Goal: Information Seeking & Learning: Learn about a topic

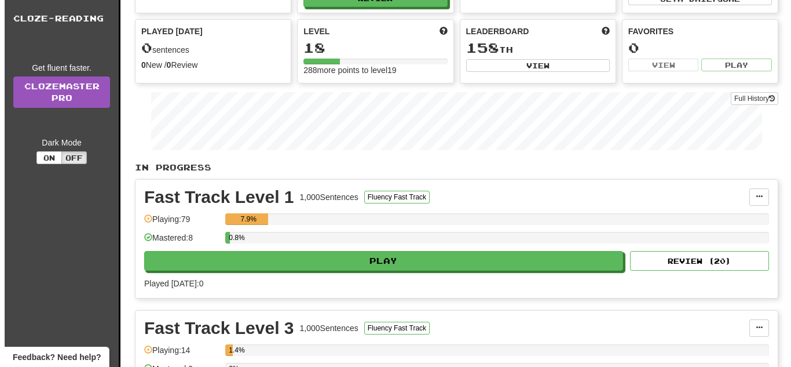
scroll to position [116, 0]
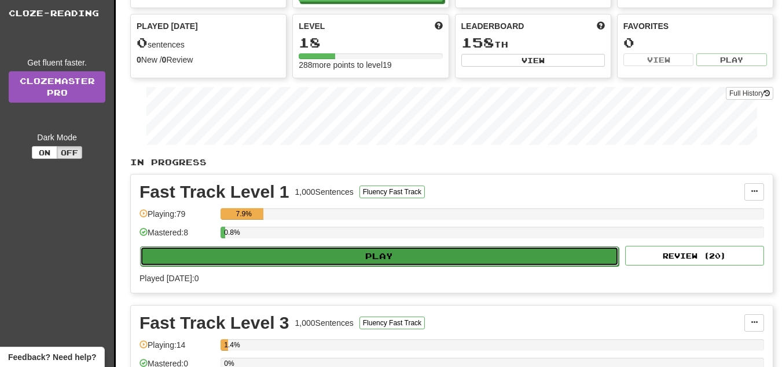
click at [358, 265] on button "Play" at bounding box center [379, 256] width 479 height 20
select select "**"
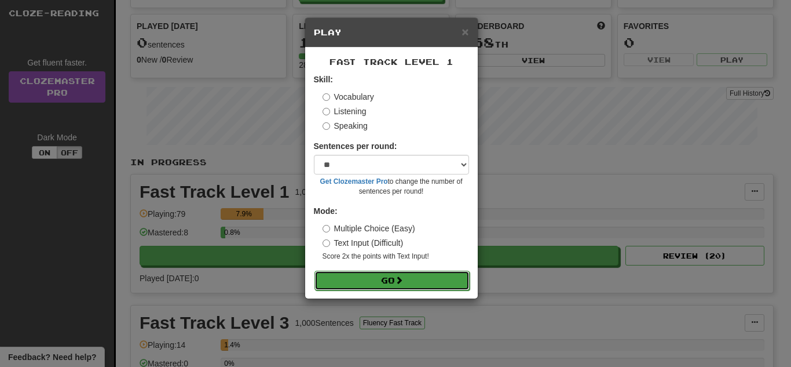
click at [358, 281] on button "Go" at bounding box center [391, 280] width 155 height 20
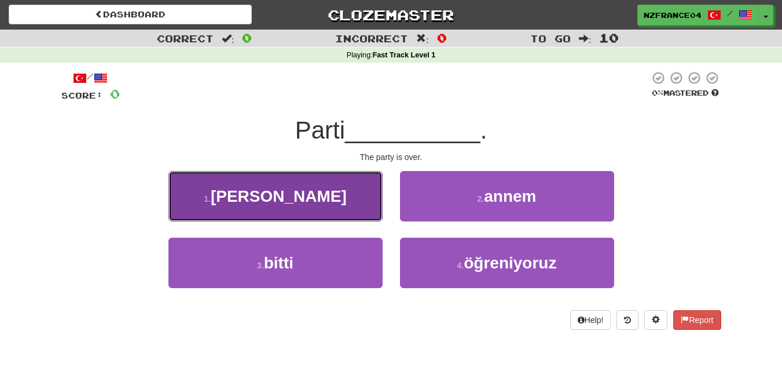
click at [320, 196] on button "1 . çalıştı" at bounding box center [276, 196] width 214 height 50
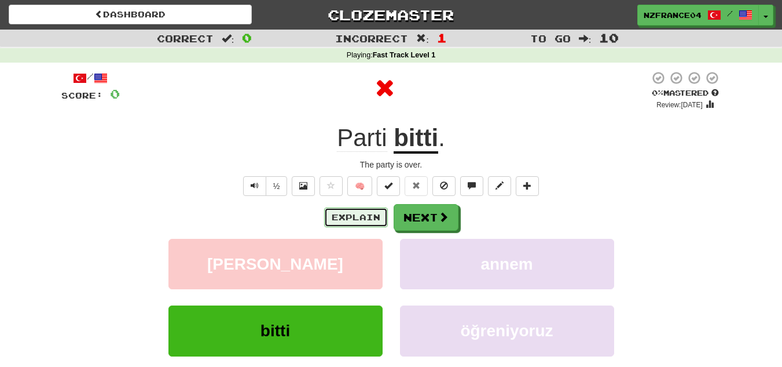
click at [367, 214] on button "Explain" at bounding box center [356, 217] width 64 height 20
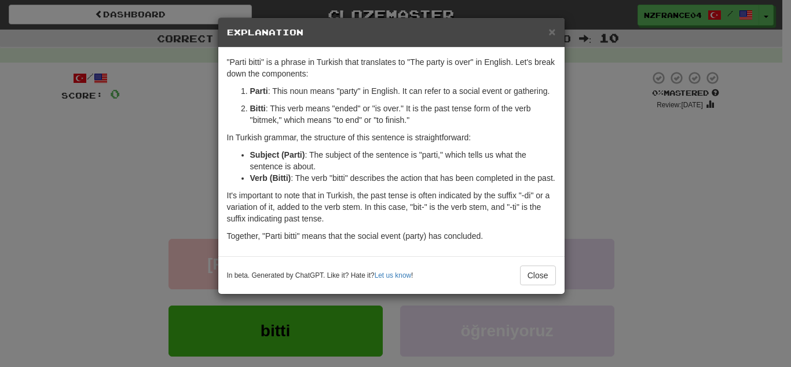
click at [652, 197] on div "× Explanation "Parti bitti" is a phrase in Turkish that translates to "The part…" at bounding box center [395, 183] width 791 height 367
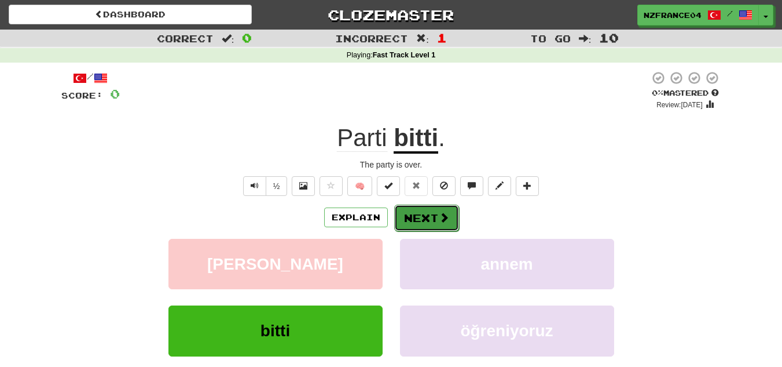
click at [431, 214] on button "Next" at bounding box center [426, 217] width 65 height 27
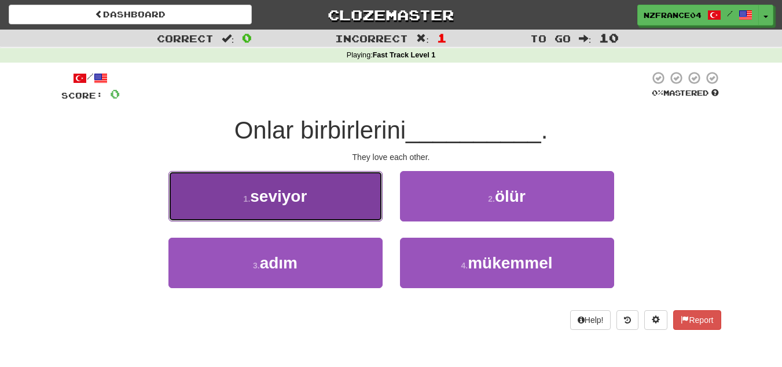
click at [281, 202] on span "seviyor" at bounding box center [278, 196] width 57 height 18
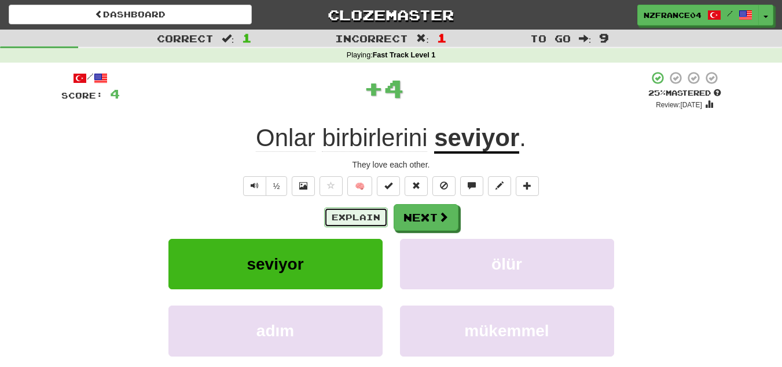
click at [349, 214] on button "Explain" at bounding box center [356, 217] width 64 height 20
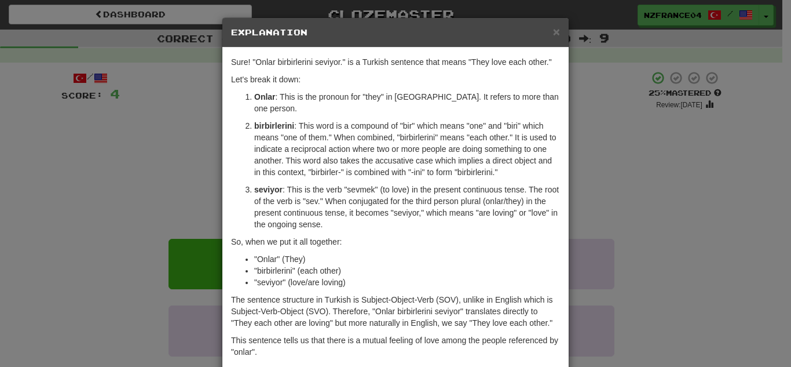
click at [717, 255] on div "× Explanation Sure! "Onlar birbirlerini seviyor." is a Turkish sentence that me…" at bounding box center [395, 183] width 791 height 367
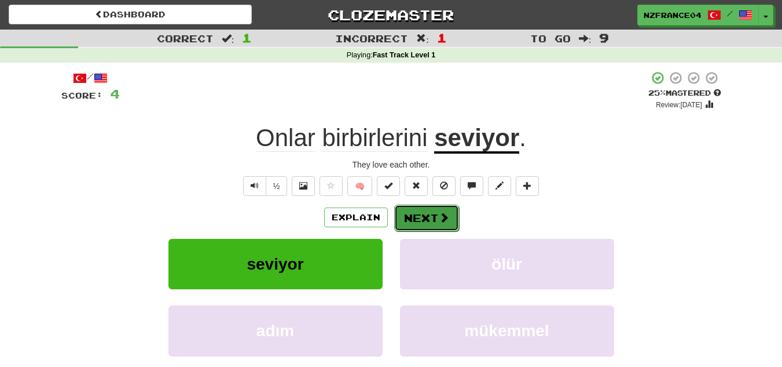
click at [429, 226] on button "Next" at bounding box center [426, 217] width 65 height 27
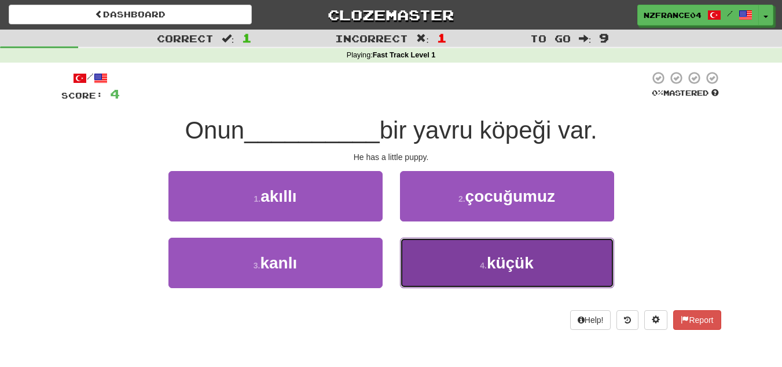
click at [501, 256] on span "küçük" at bounding box center [510, 263] width 47 height 18
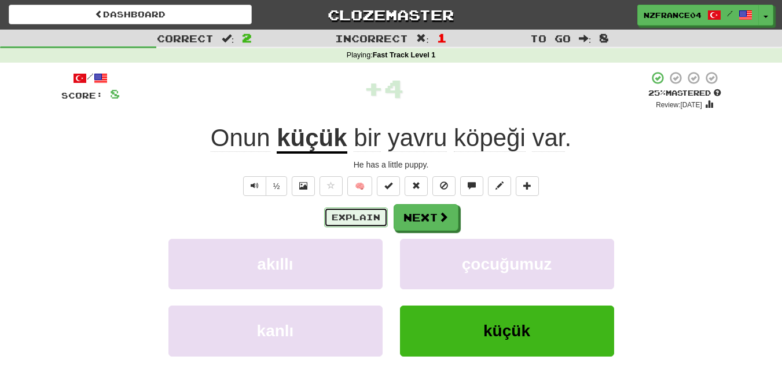
click at [353, 222] on button "Explain" at bounding box center [356, 217] width 64 height 20
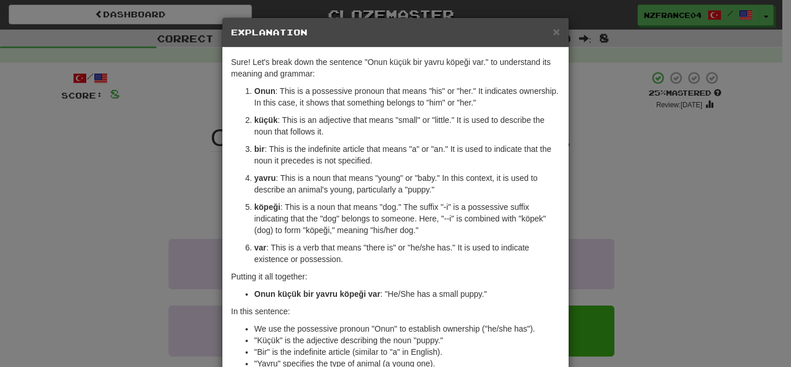
click at [657, 230] on div "× Explanation Sure! Let's break down the sentence "Onun küçük bir yavru köpeği …" at bounding box center [395, 183] width 791 height 367
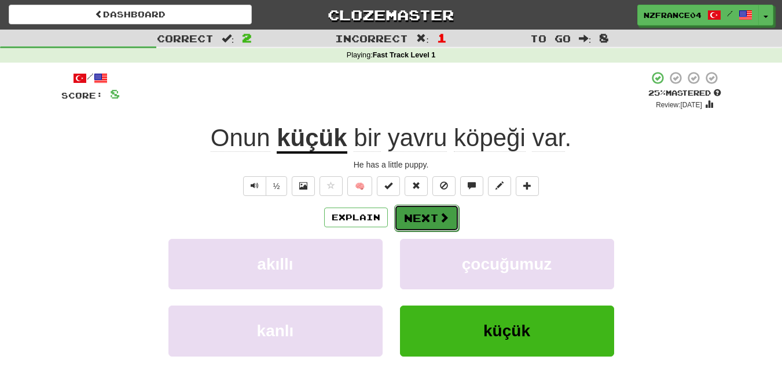
click at [425, 222] on button "Next" at bounding box center [426, 217] width 65 height 27
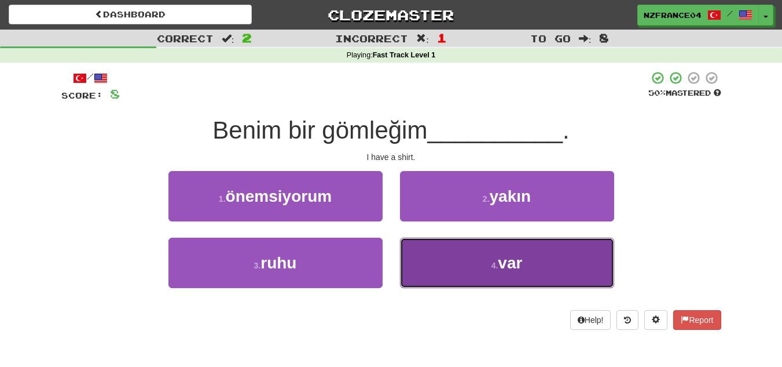
click at [489, 252] on button "4 . var" at bounding box center [507, 262] width 214 height 50
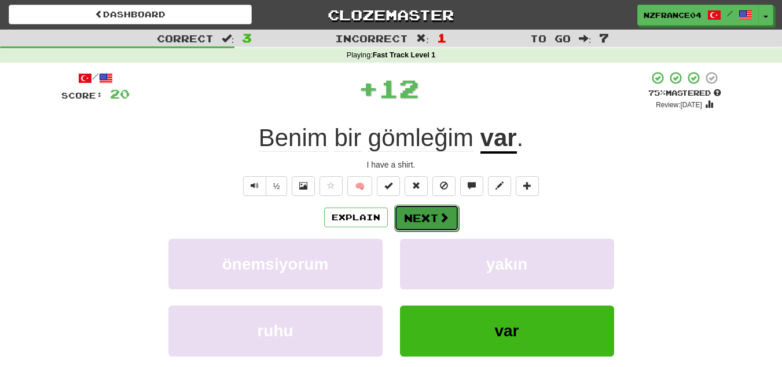
click at [419, 215] on button "Next" at bounding box center [426, 217] width 65 height 27
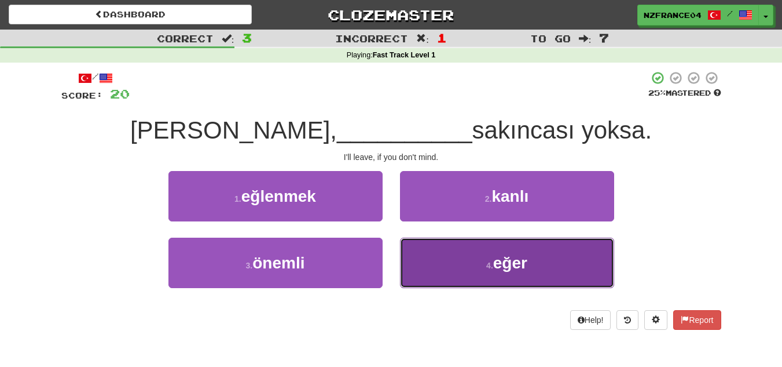
click at [465, 256] on button "4 . eğer" at bounding box center [507, 262] width 214 height 50
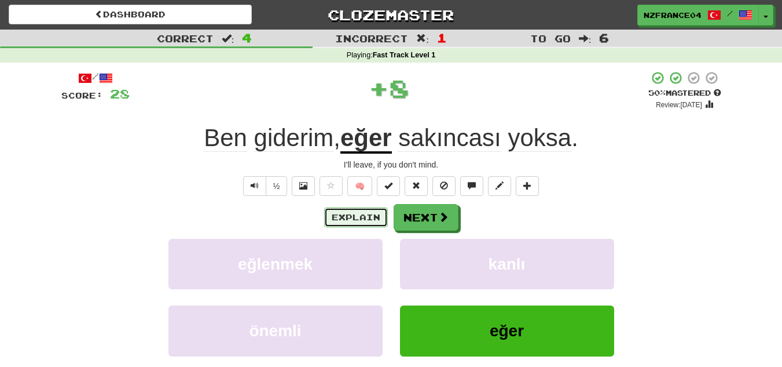
click at [352, 221] on button "Explain" at bounding box center [356, 217] width 64 height 20
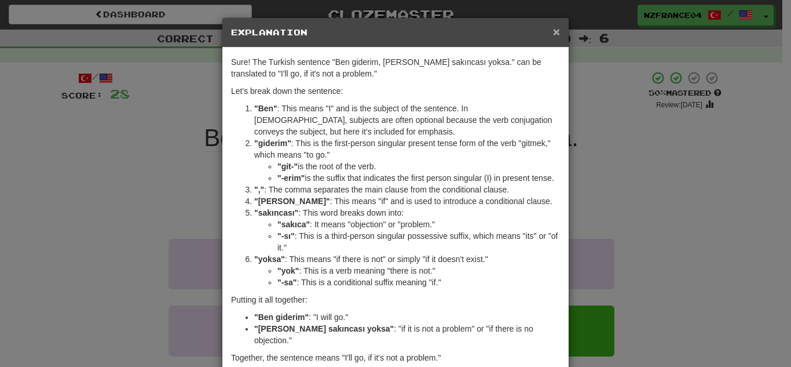
click at [553, 32] on span "×" at bounding box center [556, 31] width 7 height 13
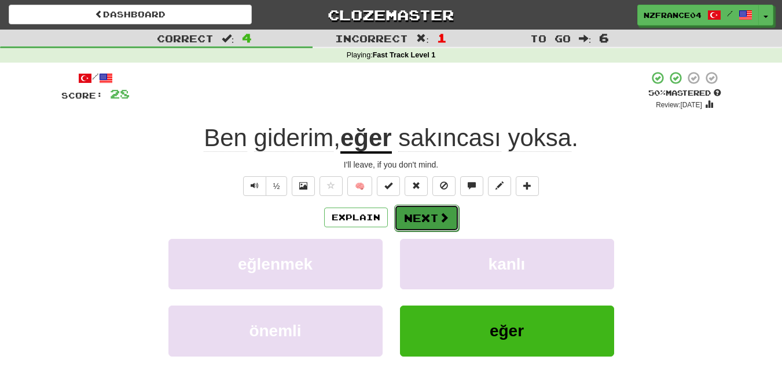
click at [428, 225] on button "Next" at bounding box center [426, 217] width 65 height 27
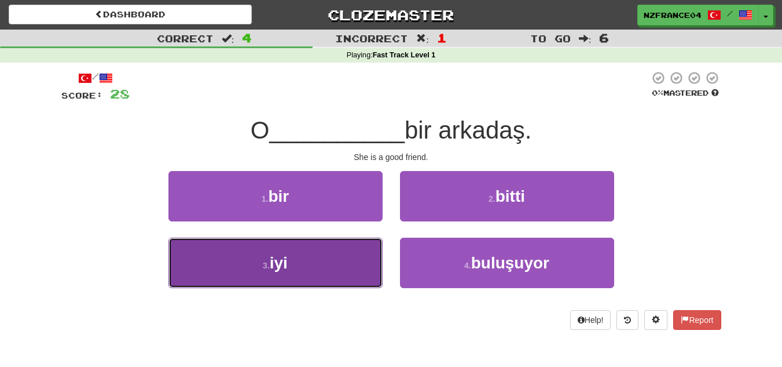
click at [333, 261] on button "3 . iyi" at bounding box center [276, 262] width 214 height 50
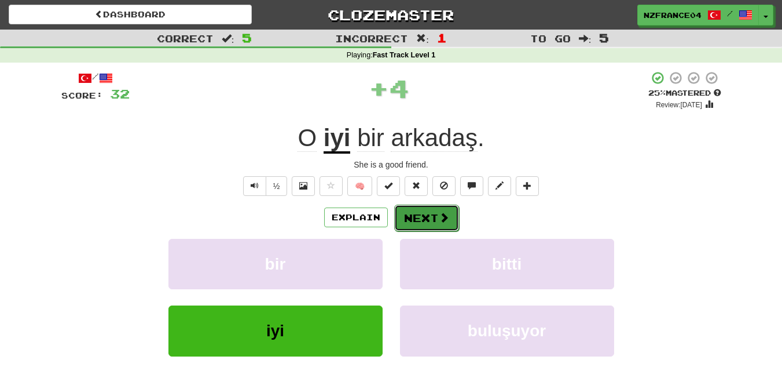
click at [419, 222] on button "Next" at bounding box center [426, 217] width 65 height 27
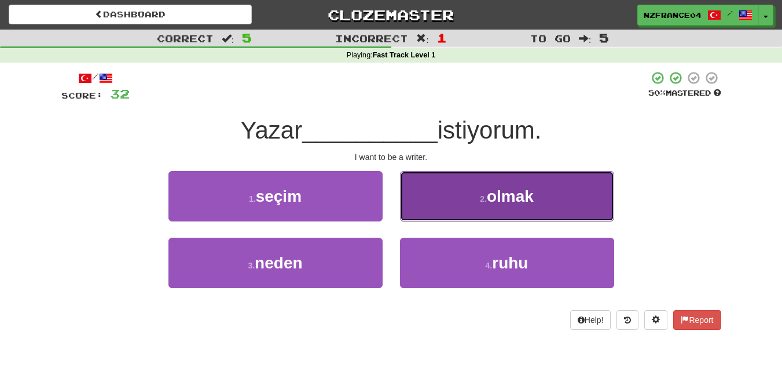
click at [521, 199] on span "olmak" at bounding box center [510, 196] width 47 height 18
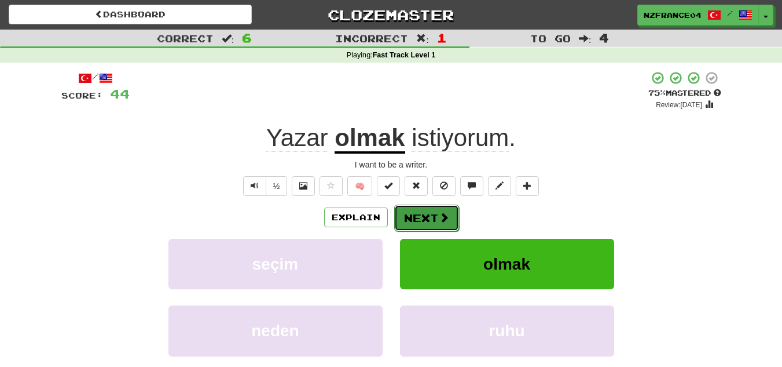
click at [432, 216] on button "Next" at bounding box center [426, 217] width 65 height 27
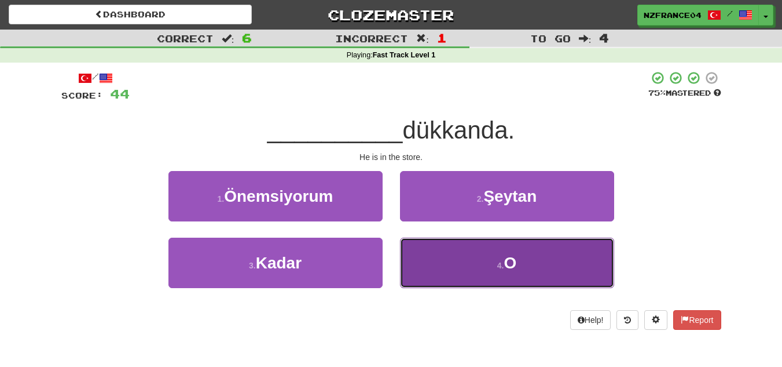
click at [481, 269] on button "4 . O" at bounding box center [507, 262] width 214 height 50
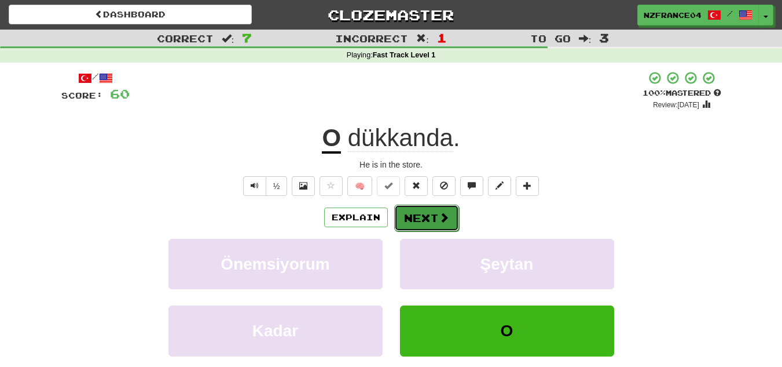
click at [423, 223] on button "Next" at bounding box center [426, 217] width 65 height 27
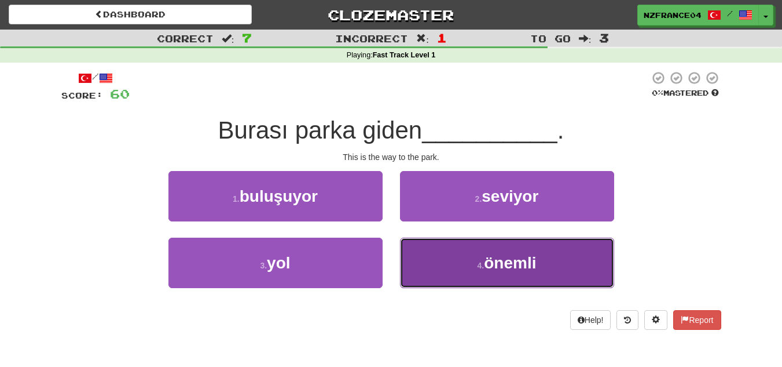
click at [566, 251] on button "4 . önemli" at bounding box center [507, 262] width 214 height 50
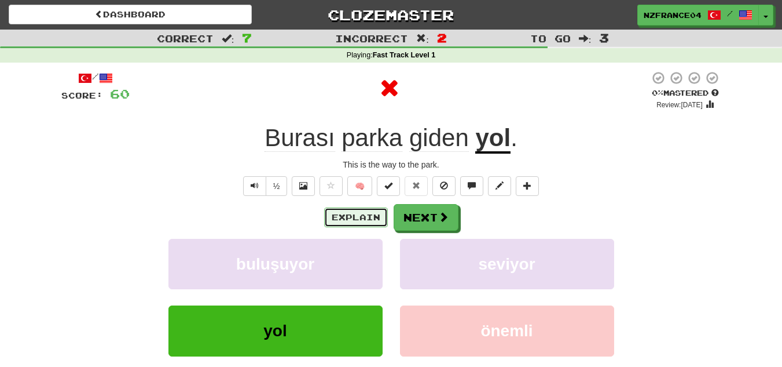
click at [352, 221] on button "Explain" at bounding box center [356, 217] width 64 height 20
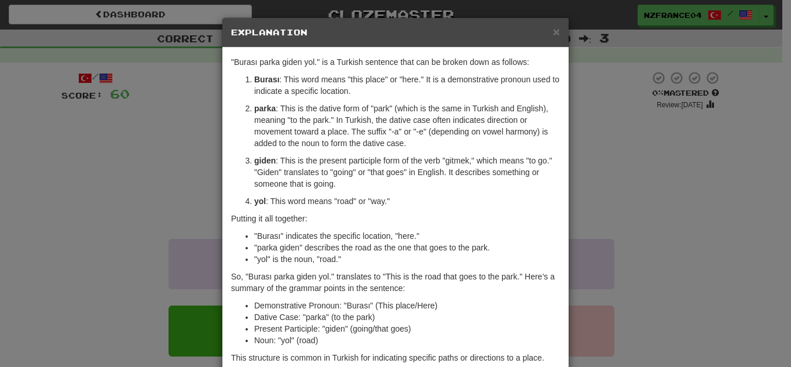
click at [618, 180] on div "× Explanation "Burası parka giden yol." is a Turkish sentence that can be broke…" at bounding box center [395, 183] width 791 height 367
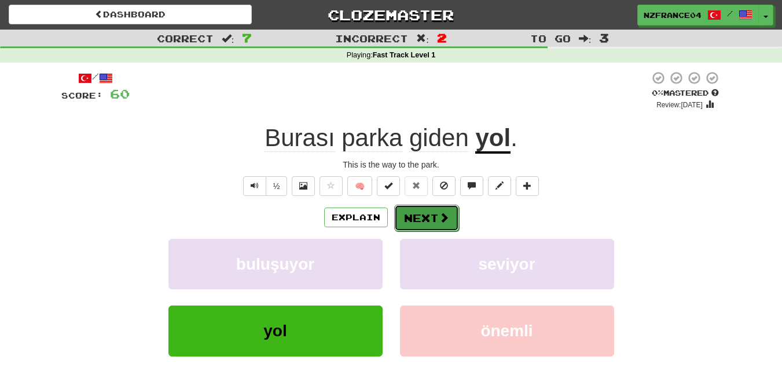
click at [442, 212] on span at bounding box center [444, 217] width 10 height 10
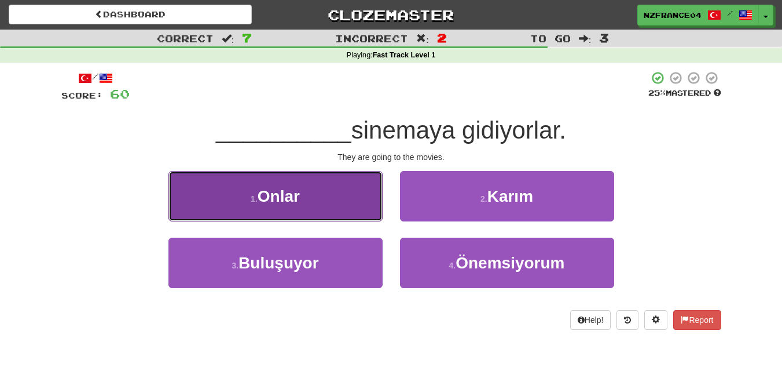
click at [346, 204] on button "1 . Onlar" at bounding box center [276, 196] width 214 height 50
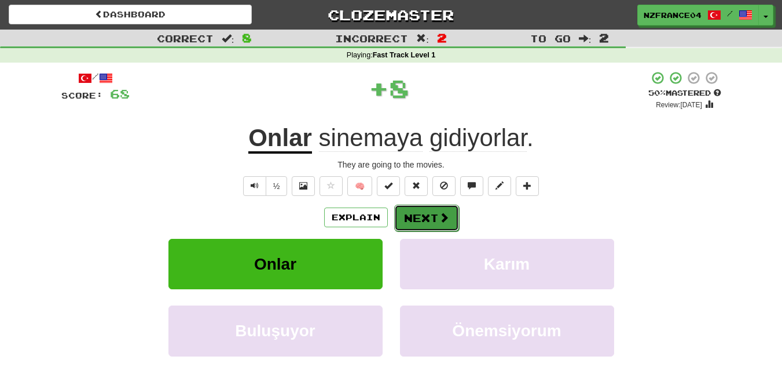
click at [442, 224] on button "Next" at bounding box center [426, 217] width 65 height 27
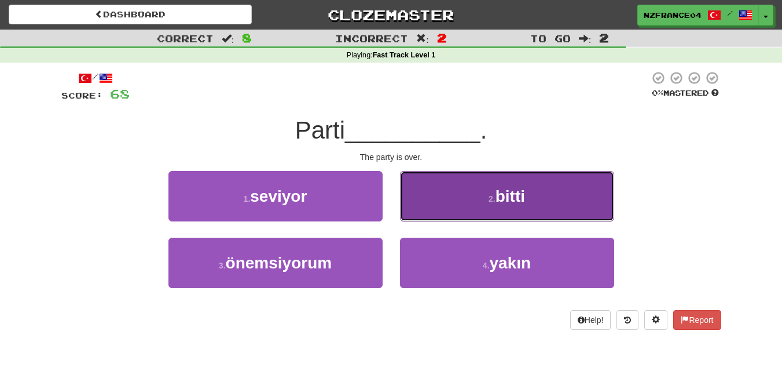
click at [449, 204] on button "2 . bitti" at bounding box center [507, 196] width 214 height 50
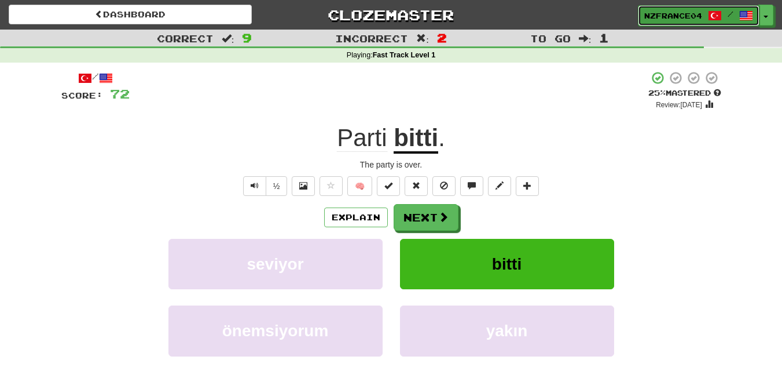
click at [749, 16] on span at bounding box center [747, 16] width 14 height 14
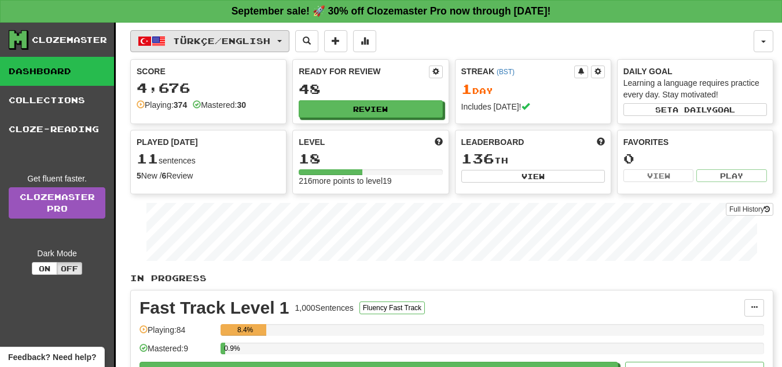
click at [286, 47] on button "Türkçe / English" at bounding box center [209, 41] width 159 height 22
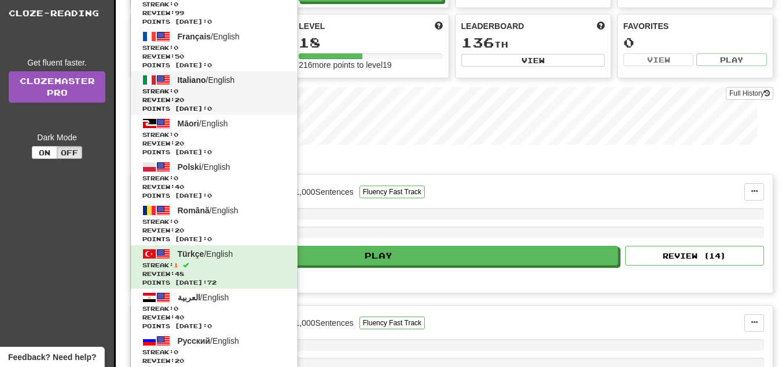
scroll to position [174, 0]
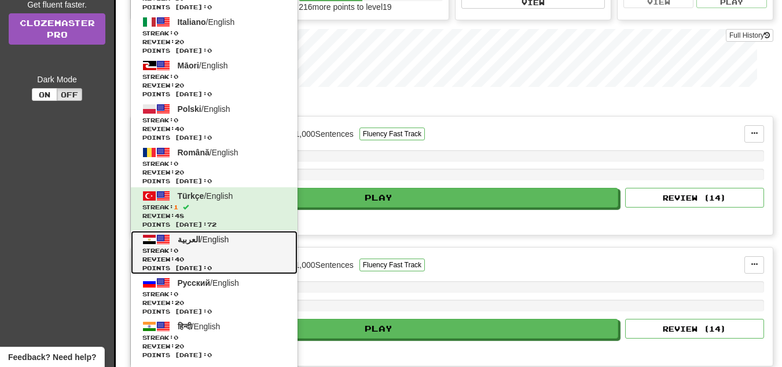
click at [215, 252] on span "Streak: 0" at bounding box center [214, 250] width 144 height 9
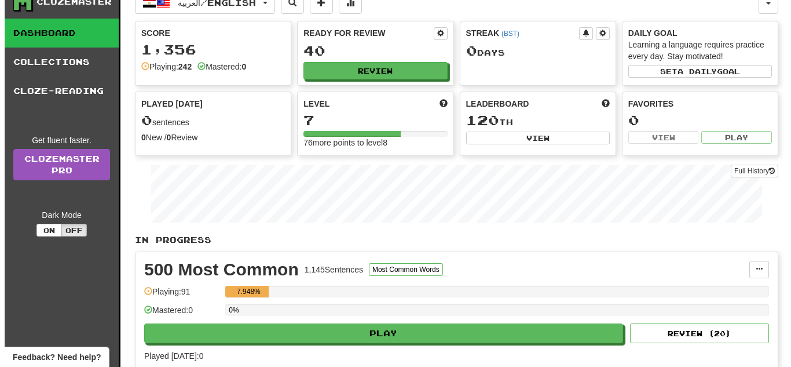
scroll to position [58, 0]
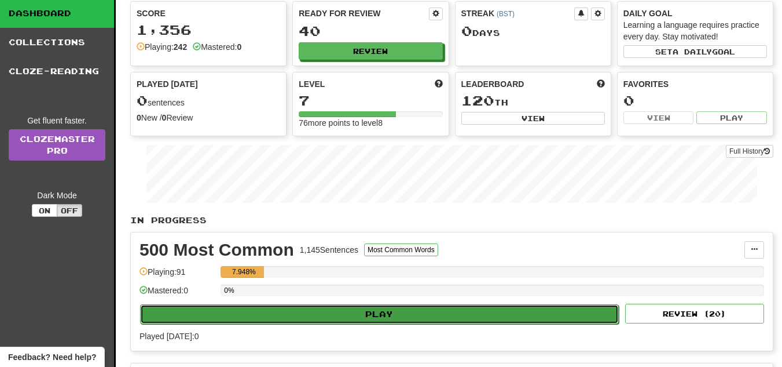
click at [400, 308] on button "Play" at bounding box center [379, 314] width 479 height 20
select select "**"
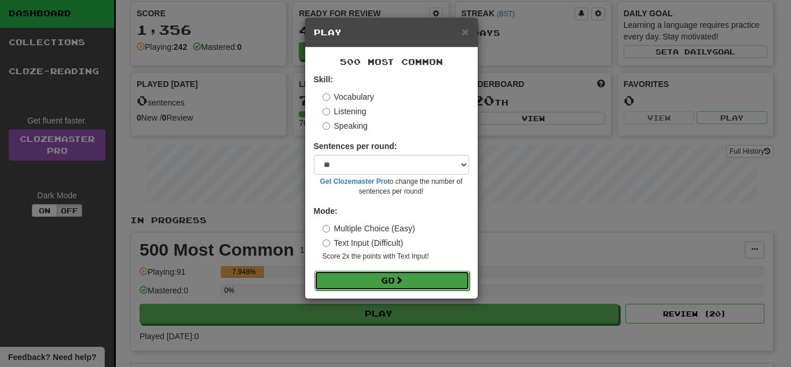
click at [397, 283] on button "Go" at bounding box center [391, 280] width 155 height 20
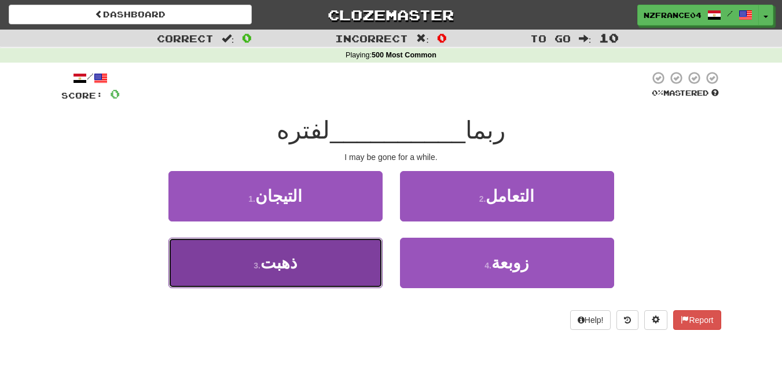
click at [309, 254] on button "3 . ذهبت" at bounding box center [276, 262] width 214 height 50
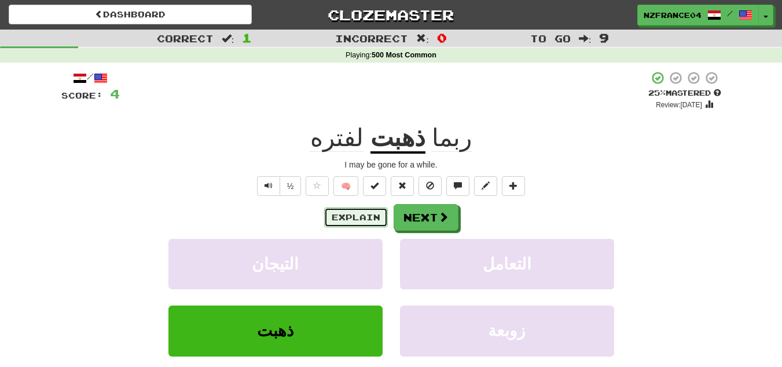
click at [367, 215] on button "Explain" at bounding box center [356, 217] width 64 height 20
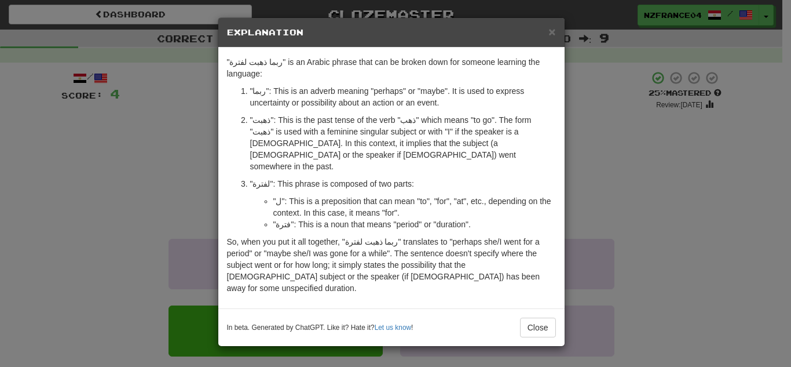
click at [697, 166] on div "× Explanation "ربما ذهبت لفترة" is an Arabic phrase that can be broken down for…" at bounding box center [395, 183] width 791 height 367
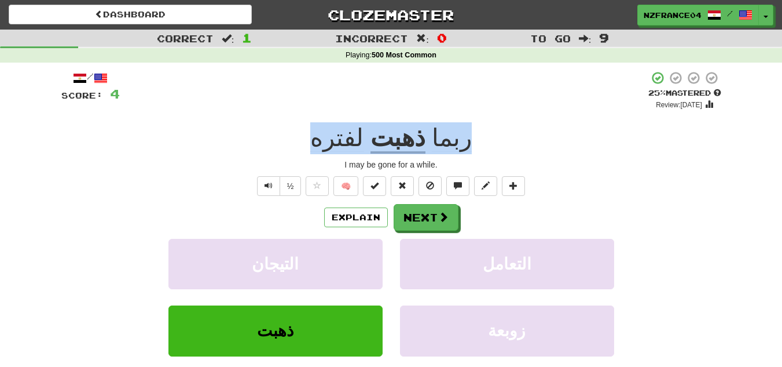
drag, startPoint x: 455, startPoint y: 141, endPoint x: 321, endPoint y: 136, distance: 133.3
click at [321, 136] on div "ربما ذهبت لفتره" at bounding box center [391, 138] width 660 height 32
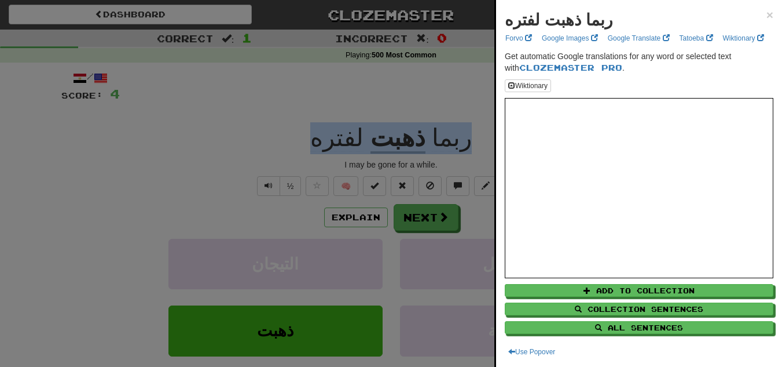
copy div "ربما ذهبت لفتره"
click at [619, 37] on link "Google Translate" at bounding box center [639, 38] width 69 height 13
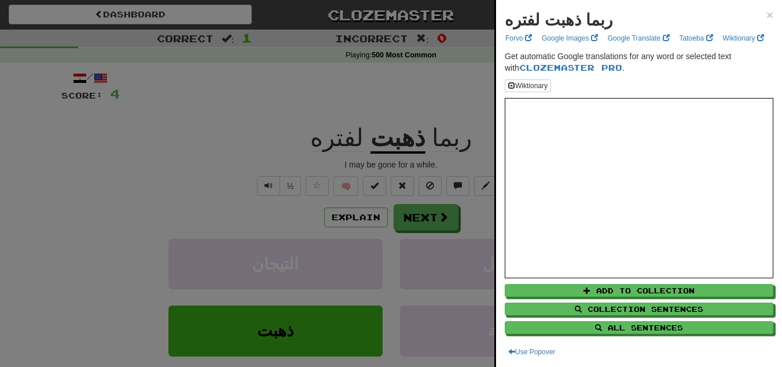
click at [253, 105] on div at bounding box center [391, 183] width 782 height 367
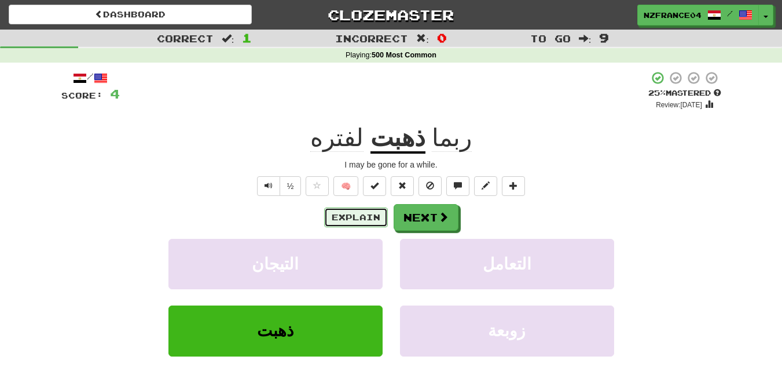
click at [350, 218] on button "Explain" at bounding box center [356, 217] width 64 height 20
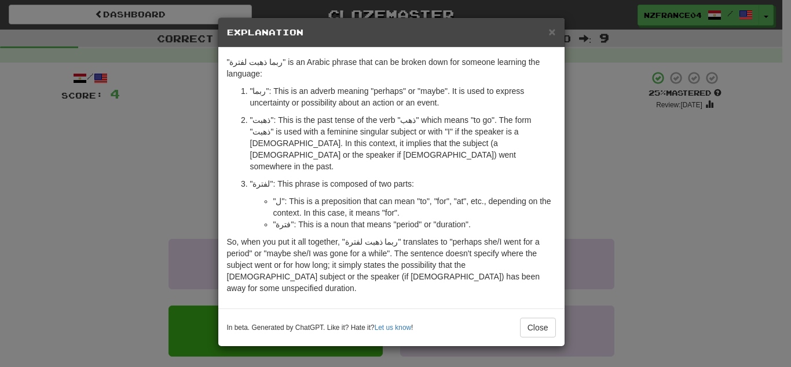
click at [149, 186] on div "× Explanation "ربما ذهبت لفترة" is an Arabic phrase that can be broken down for…" at bounding box center [395, 183] width 791 height 367
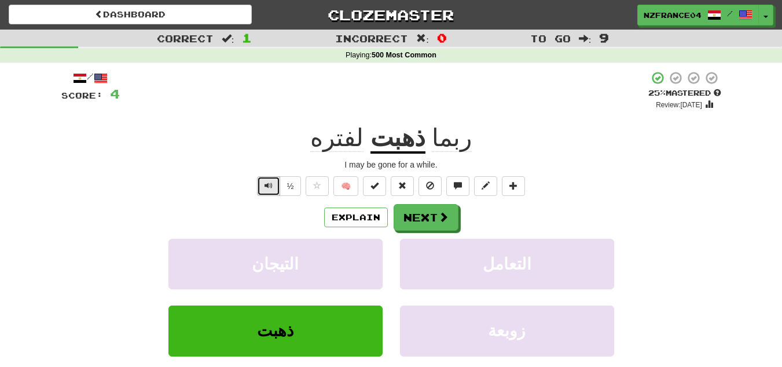
click at [273, 186] on button "Text-to-speech controls" at bounding box center [268, 186] width 23 height 20
click at [370, 217] on button "Explain" at bounding box center [356, 217] width 64 height 20
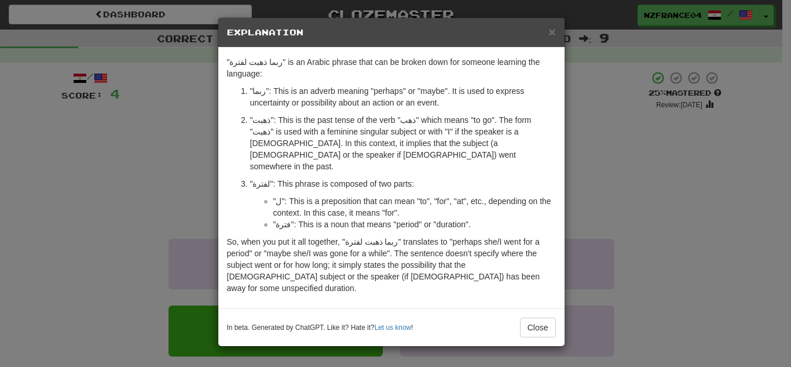
click at [674, 250] on div "× Explanation "ربما ذهبت لفترة" is an Arabic phrase that can be broken down for…" at bounding box center [395, 183] width 791 height 367
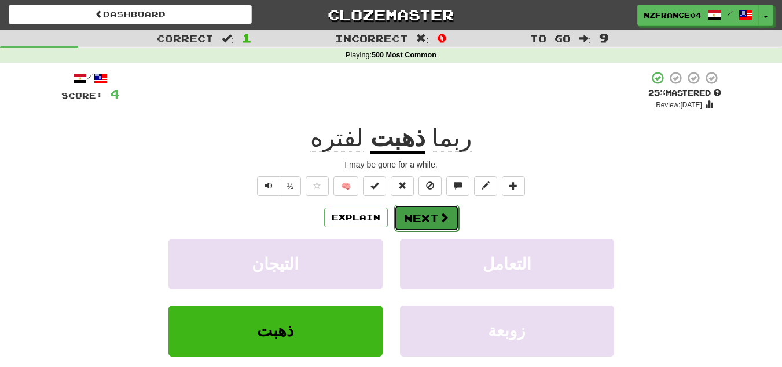
click at [437, 221] on button "Next" at bounding box center [426, 217] width 65 height 27
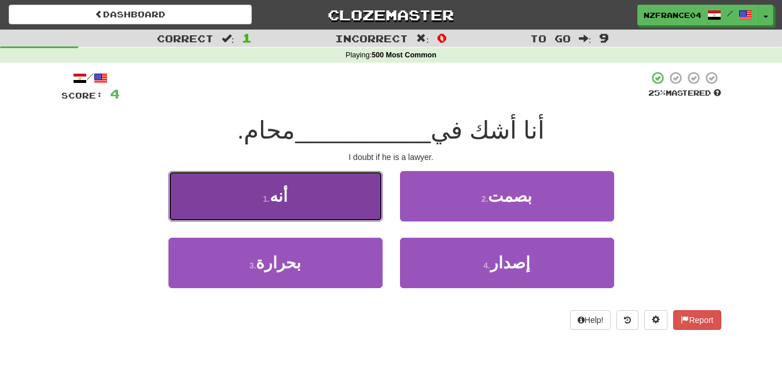
click at [321, 203] on button "1 . أنه" at bounding box center [276, 196] width 214 height 50
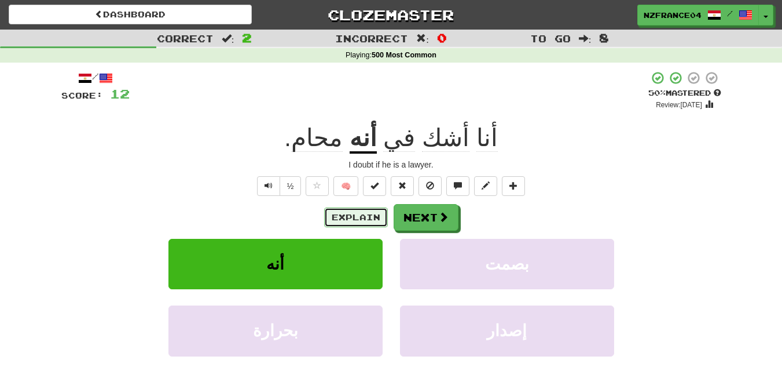
click at [380, 223] on button "Explain" at bounding box center [356, 217] width 64 height 20
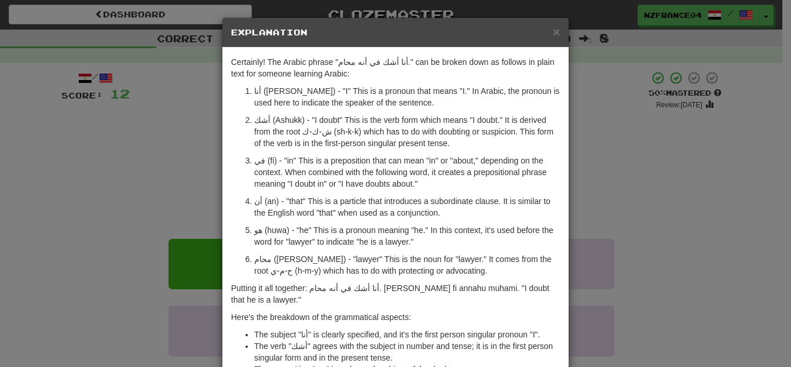
click at [667, 187] on div "× Explanation Certainly! The Arabic phrase "أنا أشك في أنه محام." can be broken…" at bounding box center [395, 183] width 791 height 367
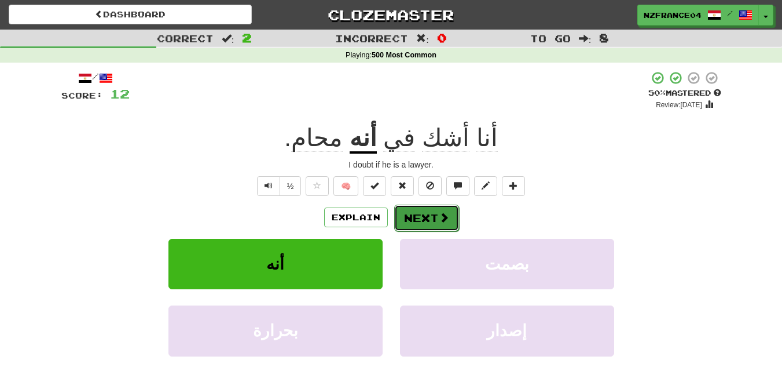
click at [407, 228] on button "Next" at bounding box center [426, 217] width 65 height 27
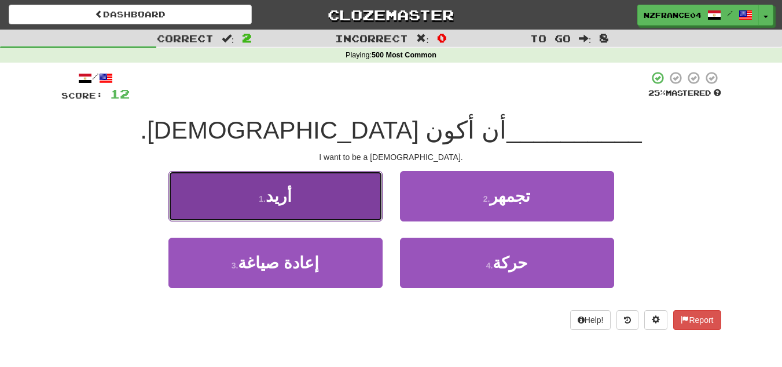
click at [361, 217] on button "1 . أريد" at bounding box center [276, 196] width 214 height 50
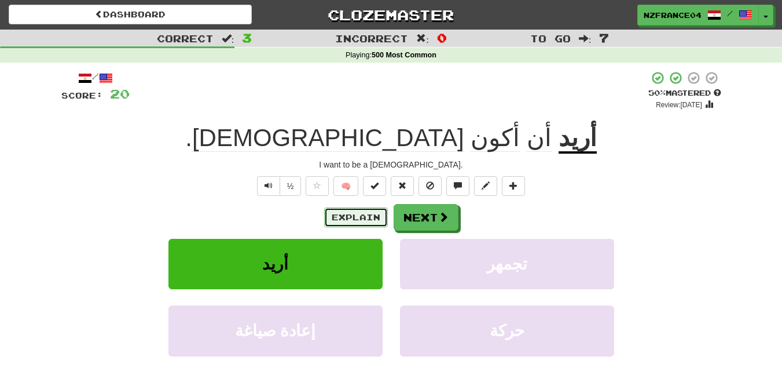
click at [350, 216] on button "Explain" at bounding box center [356, 217] width 64 height 20
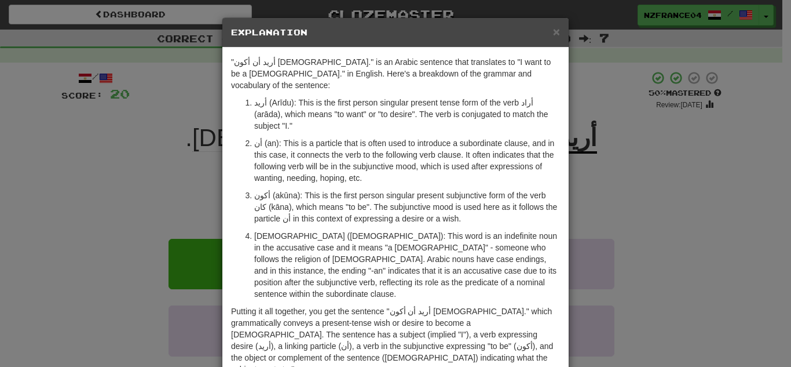
click at [117, 171] on div "× Explanation "أريد أن أكون مسلما." is an Arabic sentence that translates to "I…" at bounding box center [395, 183] width 791 height 367
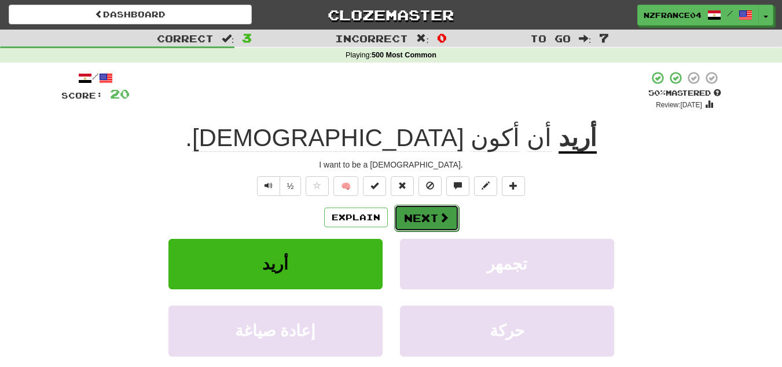
click at [436, 219] on button "Next" at bounding box center [426, 217] width 65 height 27
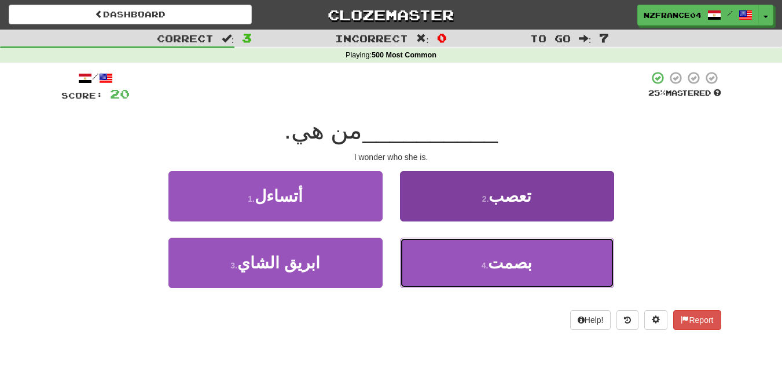
click at [517, 264] on span "بصمت" at bounding box center [510, 263] width 44 height 18
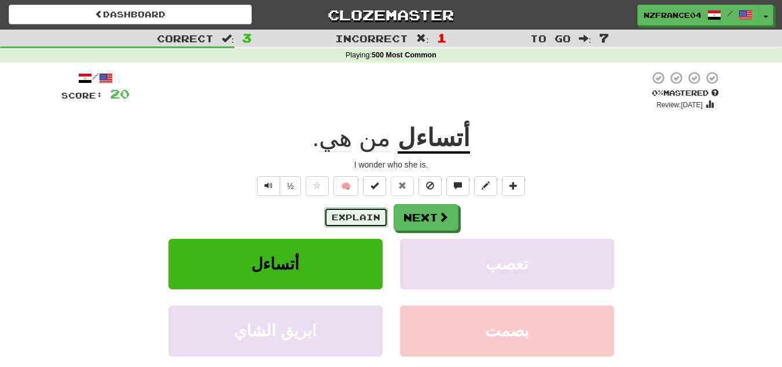
click at [370, 221] on button "Explain" at bounding box center [356, 217] width 64 height 20
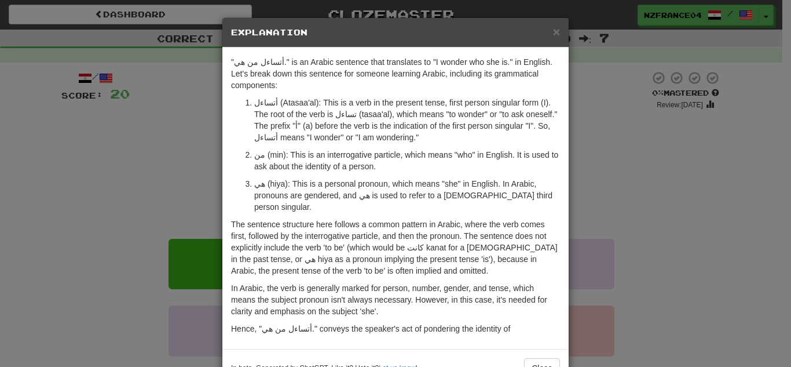
click at [641, 163] on div "× Explanation "أتساءل من هي." is an Arabic sentence that translates to "I wonde…" at bounding box center [395, 183] width 791 height 367
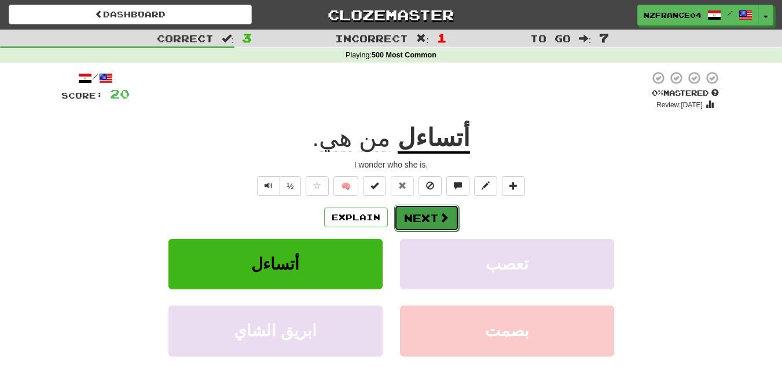
click at [453, 215] on button "Next" at bounding box center [426, 217] width 65 height 27
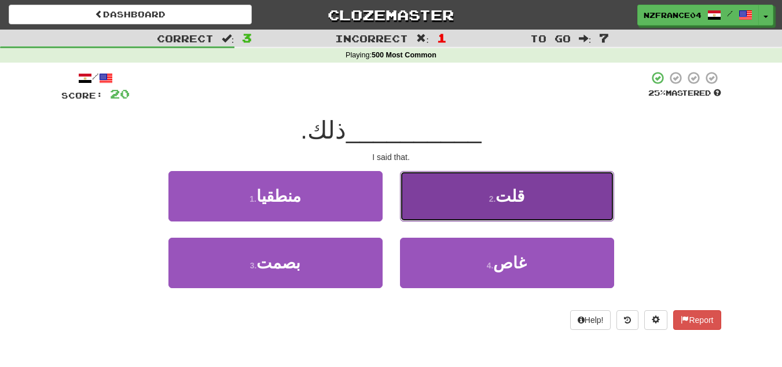
click at [536, 207] on button "2 . قلت" at bounding box center [507, 196] width 214 height 50
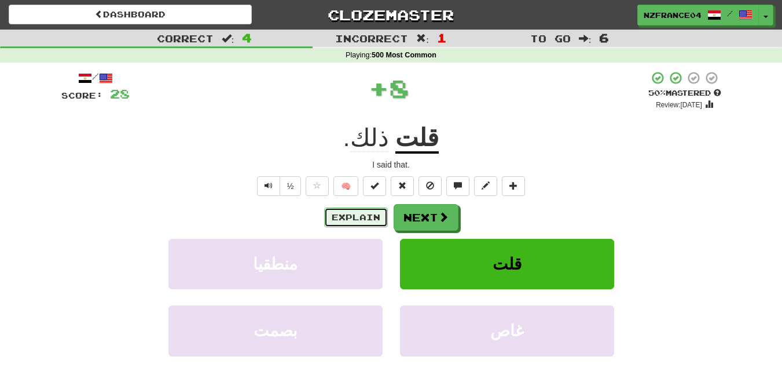
click at [373, 215] on button "Explain" at bounding box center [356, 217] width 64 height 20
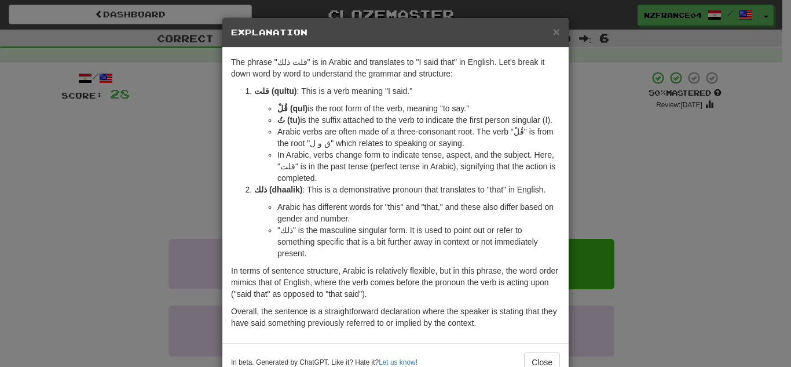
click at [702, 197] on div "× Explanation The phrase "قلت ذلك" is in Arabic and translates to "I said that"…" at bounding box center [395, 183] width 791 height 367
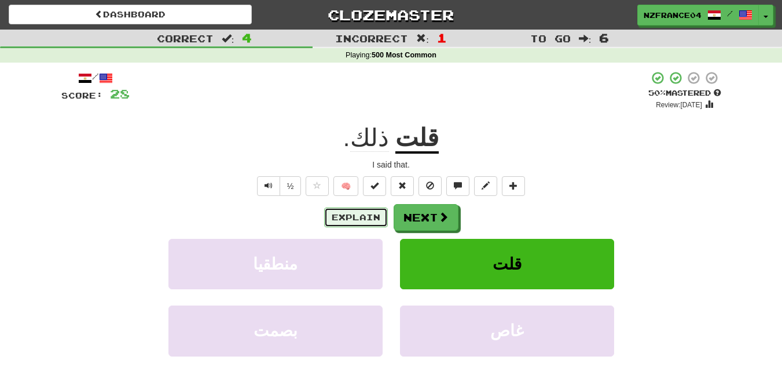
click at [363, 221] on button "Explain" at bounding box center [356, 217] width 64 height 20
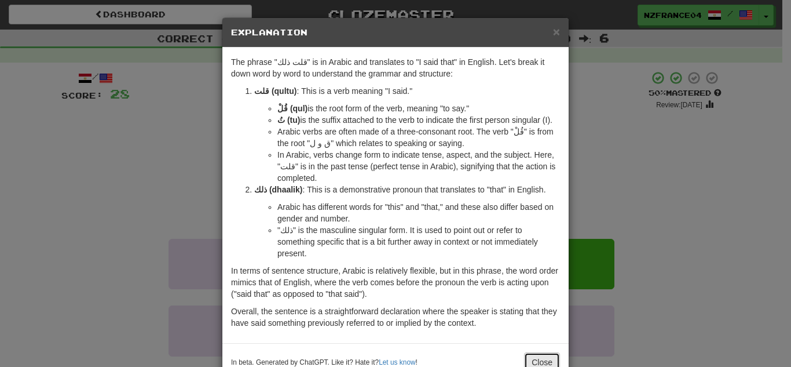
click at [547, 352] on button "Close" at bounding box center [542, 362] width 36 height 20
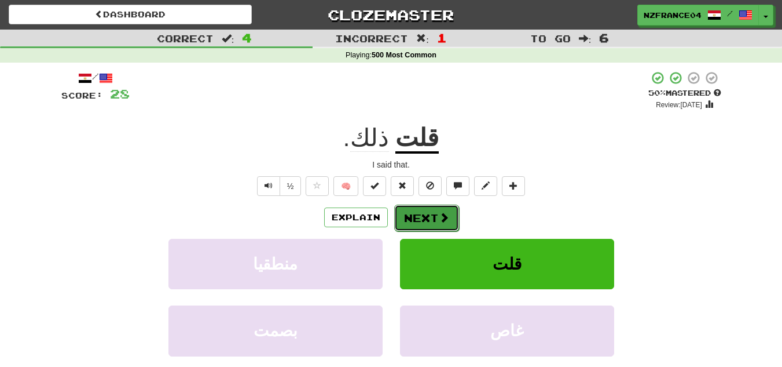
click at [439, 218] on span at bounding box center [444, 217] width 10 height 10
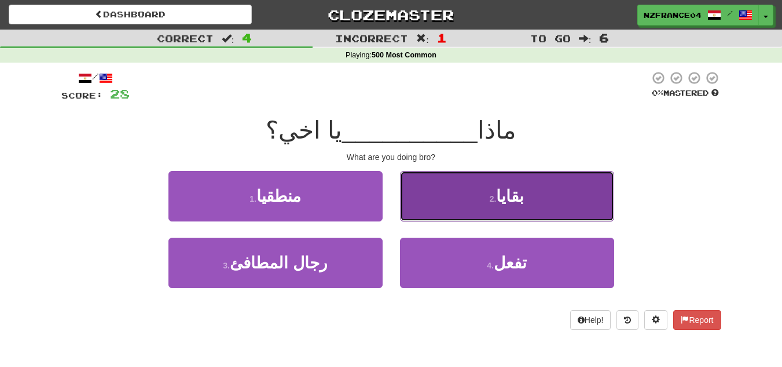
click at [451, 210] on button "2 . بقايا" at bounding box center [507, 196] width 214 height 50
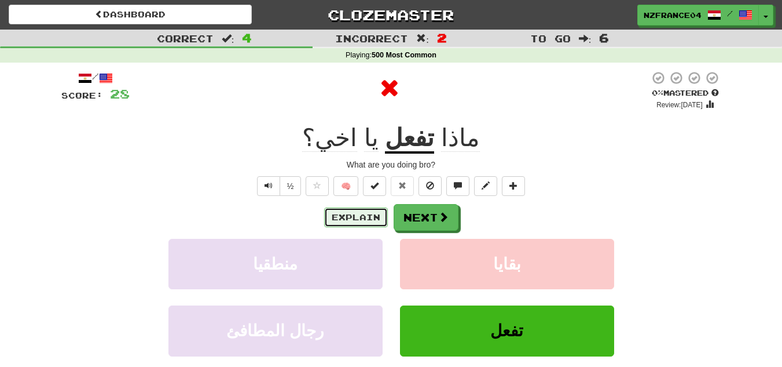
click at [359, 217] on button "Explain" at bounding box center [356, 217] width 64 height 20
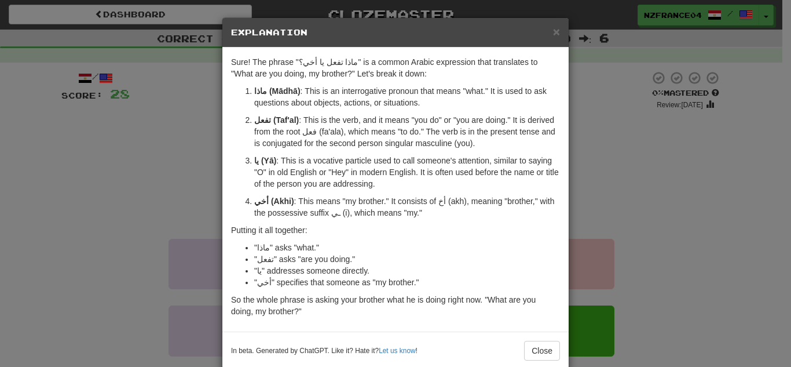
click at [689, 206] on div "× Explanation Sure! The phrase "ماذا تفعل يا أخي؟" is a common Arabic expressio…" at bounding box center [395, 183] width 791 height 367
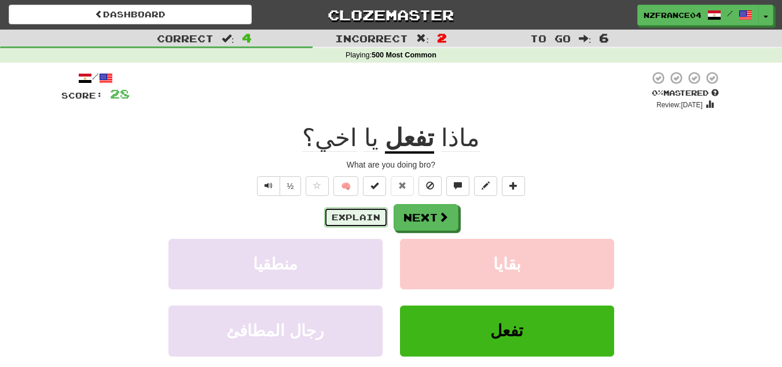
click at [356, 214] on button "Explain" at bounding box center [356, 217] width 64 height 20
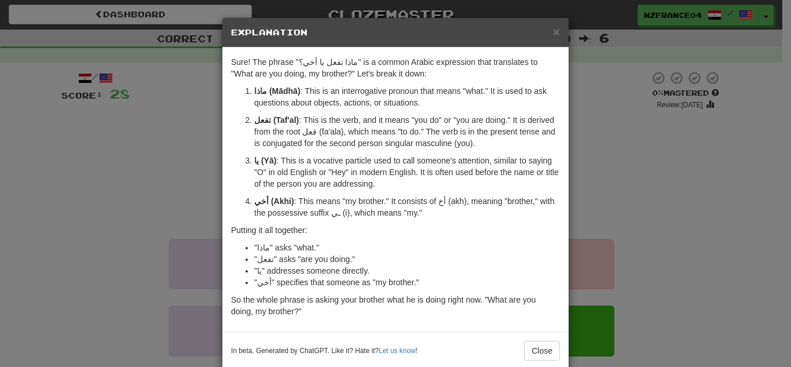
click at [660, 246] on div "× Explanation Sure! The phrase "ماذا تفعل يا أخي؟" is a common Arabic expressio…" at bounding box center [395, 183] width 791 height 367
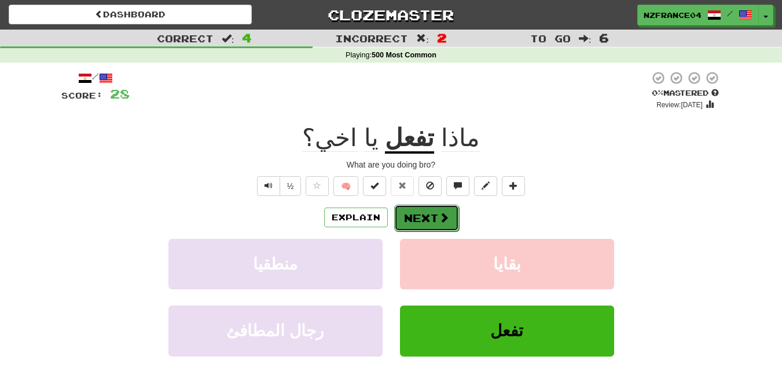
click at [418, 219] on button "Next" at bounding box center [426, 217] width 65 height 27
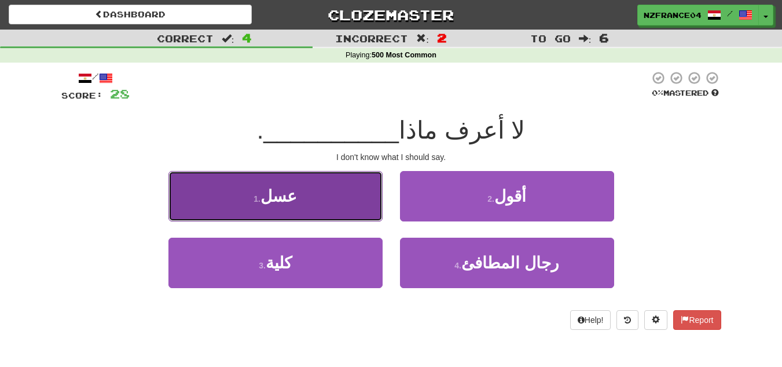
click at [314, 200] on button "1 . عسل" at bounding box center [276, 196] width 214 height 50
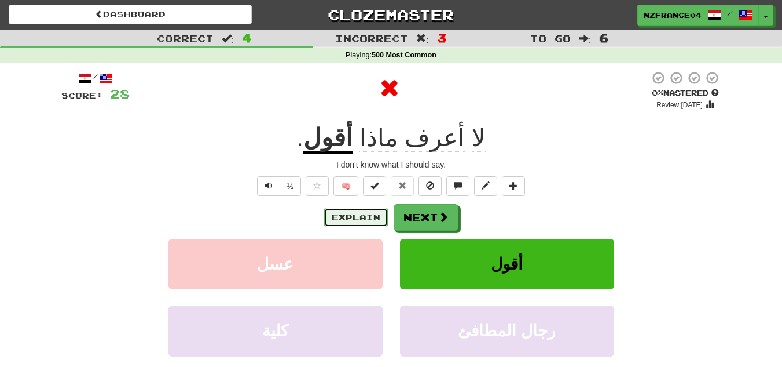
click at [370, 210] on button "Explain" at bounding box center [356, 217] width 64 height 20
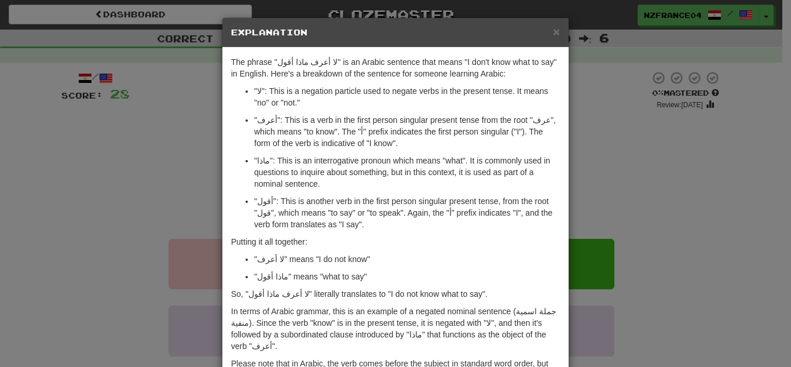
click at [675, 197] on div "× Explanation The phrase "لا أعرف ماذا أقول" is an Arabic sentence that means "…" at bounding box center [395, 183] width 791 height 367
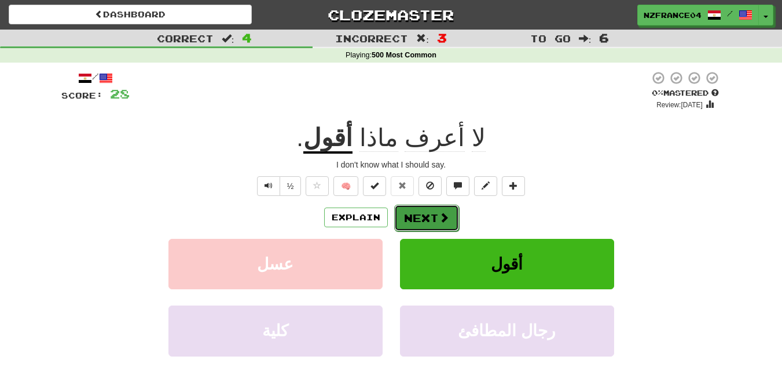
click at [418, 213] on button "Next" at bounding box center [426, 217] width 65 height 27
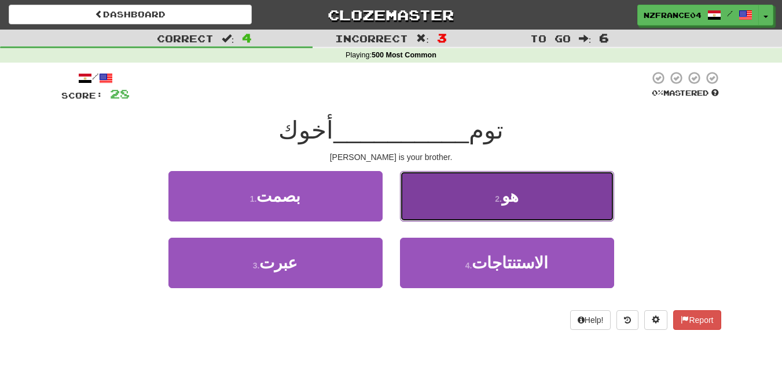
click at [546, 214] on button "2 . هو" at bounding box center [507, 196] width 214 height 50
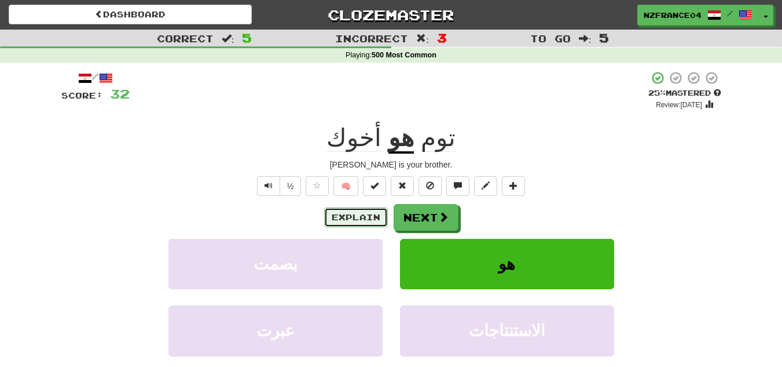
click at [348, 220] on button "Explain" at bounding box center [356, 217] width 64 height 20
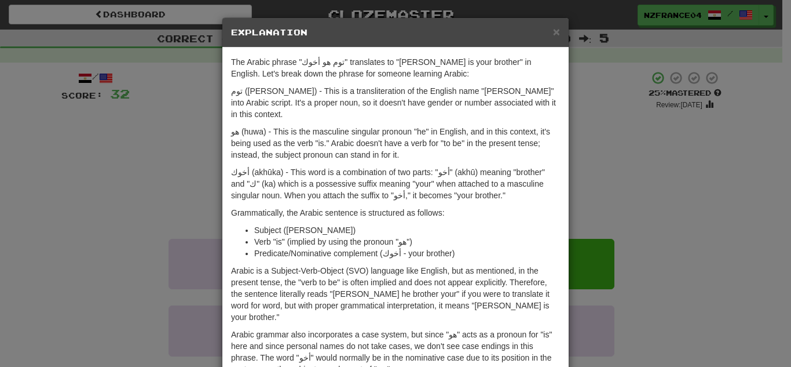
click at [641, 205] on div "× Explanation The Arabic phrase "توم هو أخوك" translates to "Tom is your brothe…" at bounding box center [395, 183] width 791 height 367
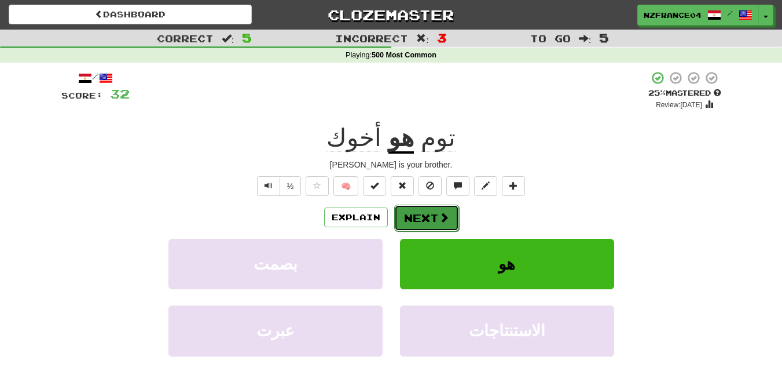
click at [430, 216] on button "Next" at bounding box center [426, 217] width 65 height 27
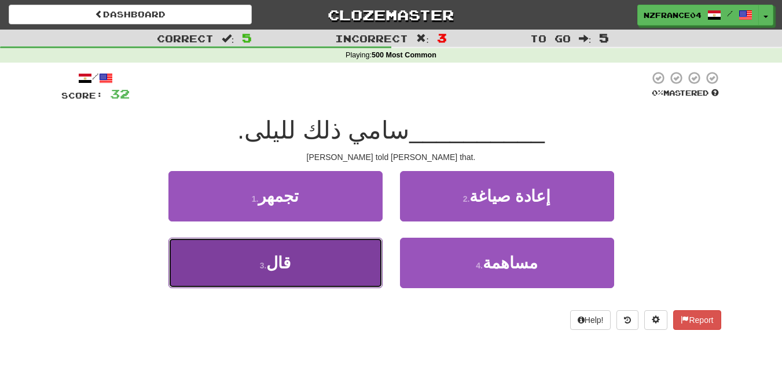
click at [344, 255] on button "3 . قال" at bounding box center [276, 262] width 214 height 50
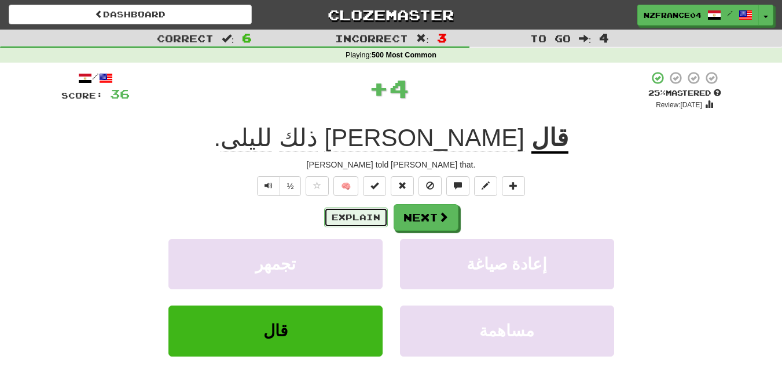
click at [364, 219] on button "Explain" at bounding box center [356, 217] width 64 height 20
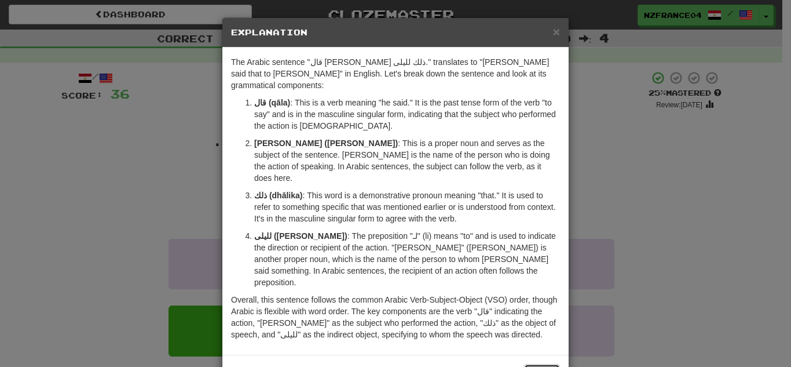
click at [548, 364] on button "Close" at bounding box center [542, 374] width 36 height 20
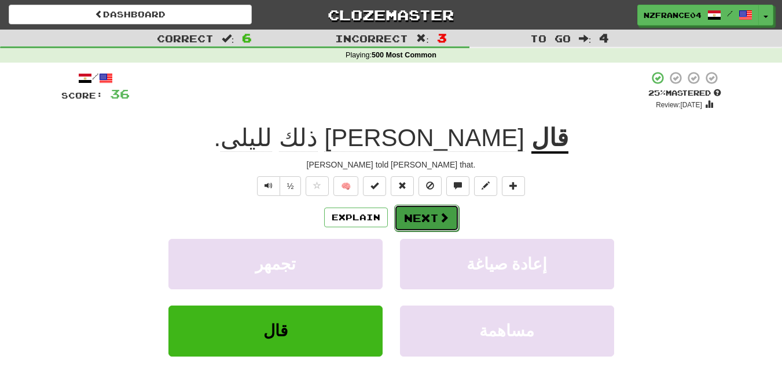
click at [448, 221] on button "Next" at bounding box center [426, 217] width 65 height 27
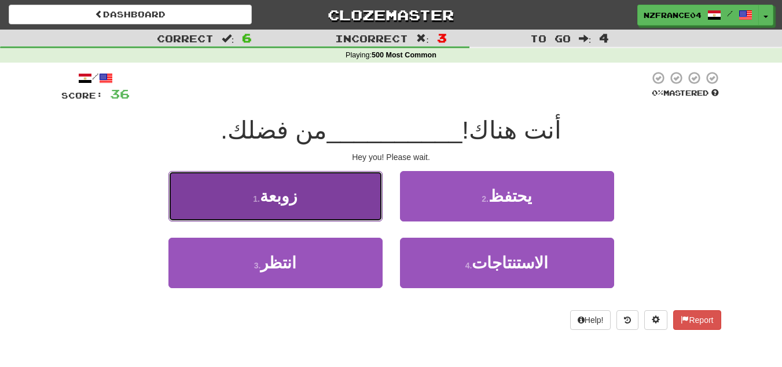
click at [295, 202] on span "زوبعة" at bounding box center [279, 196] width 38 height 18
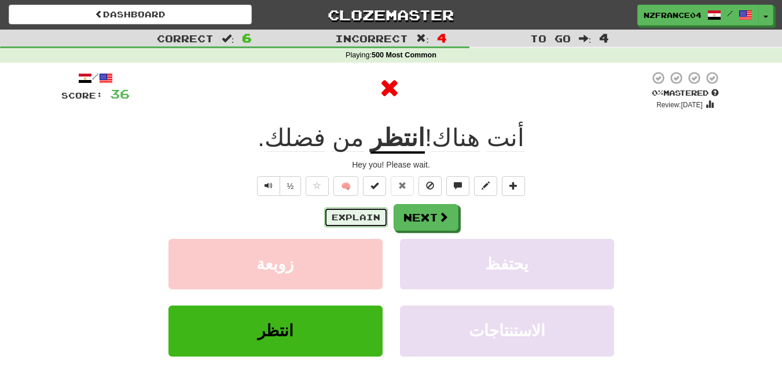
click at [339, 217] on button "Explain" at bounding box center [356, 217] width 64 height 20
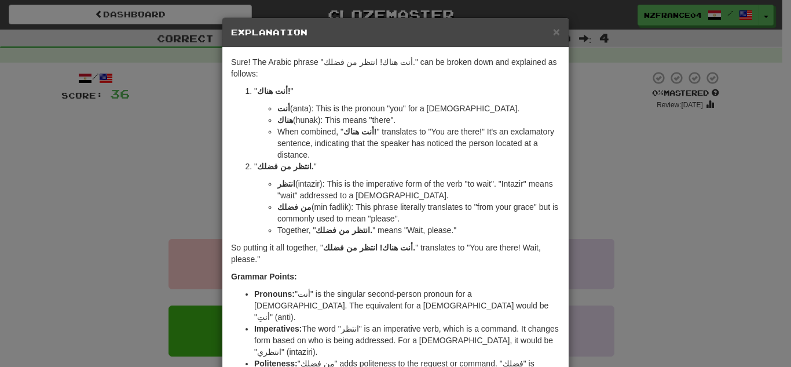
click at [200, 189] on div "× Explanation Sure! The Arabic phrase "أنت هناك! انتظر من فضلك." can be broken …" at bounding box center [395, 183] width 791 height 367
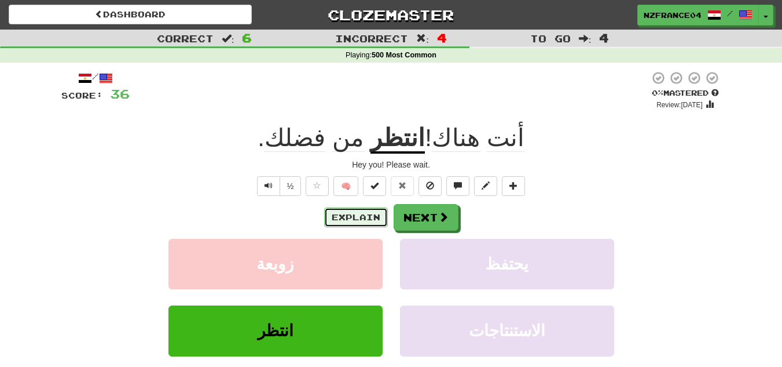
click at [341, 213] on button "Explain" at bounding box center [356, 217] width 64 height 20
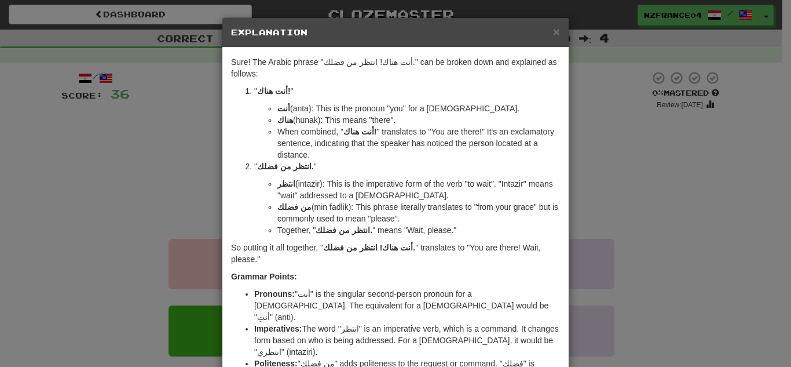
drag, startPoint x: 674, startPoint y: 231, endPoint x: 646, endPoint y: 39, distance: 193.8
click at [674, 229] on div "× Explanation Sure! The Arabic phrase "أنت هناك! انتظر من فضلك." can be broken …" at bounding box center [395, 183] width 791 height 367
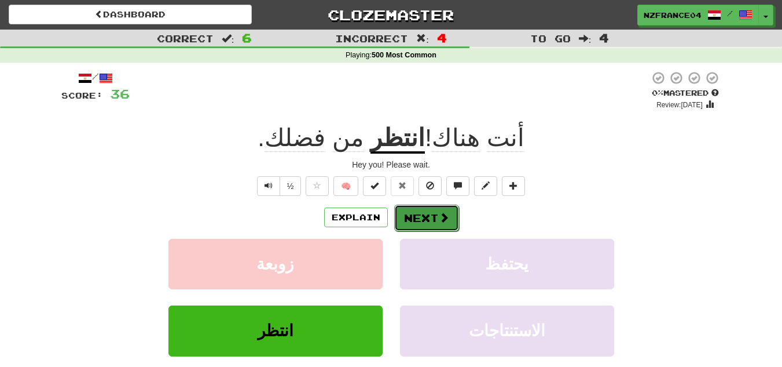
click at [430, 217] on button "Next" at bounding box center [426, 217] width 65 height 27
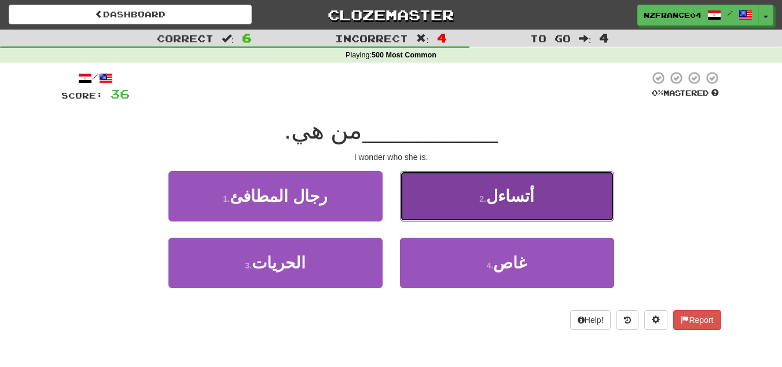
click at [496, 206] on button "2 . أتساءل" at bounding box center [507, 196] width 214 height 50
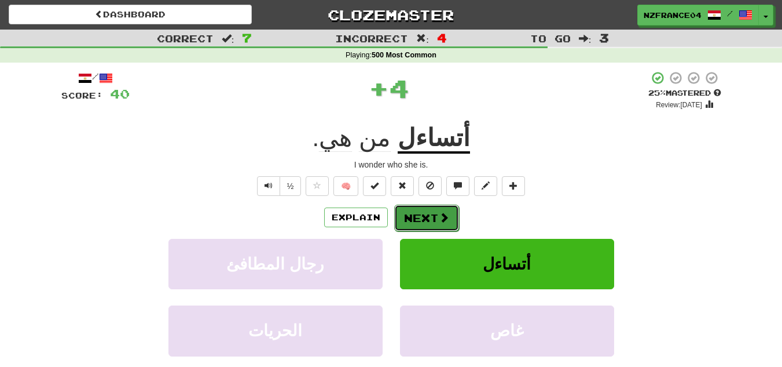
click at [451, 224] on button "Next" at bounding box center [426, 217] width 65 height 27
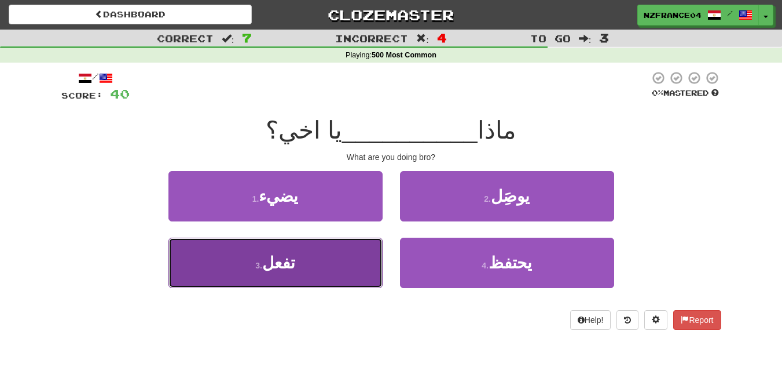
click at [314, 268] on button "3 . تفعل" at bounding box center [276, 262] width 214 height 50
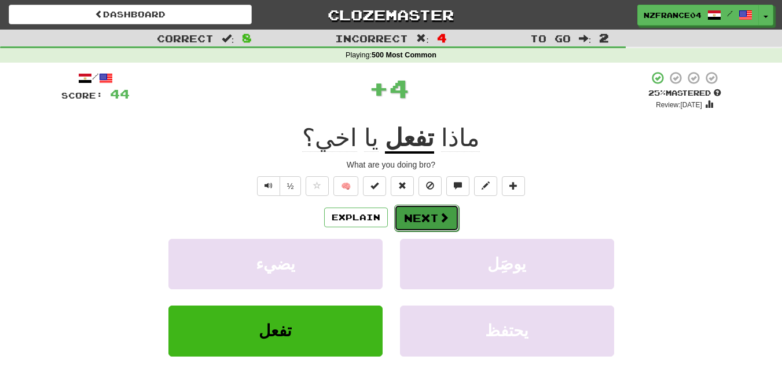
click at [435, 206] on button "Next" at bounding box center [426, 217] width 65 height 27
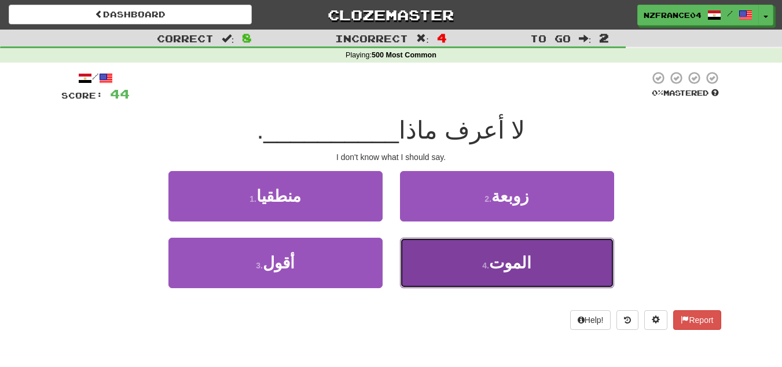
click at [596, 250] on button "4 . الموت" at bounding box center [507, 262] width 214 height 50
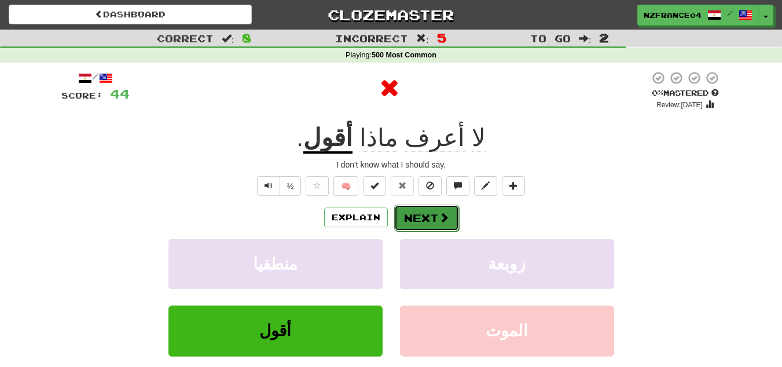
click at [422, 226] on button "Next" at bounding box center [426, 217] width 65 height 27
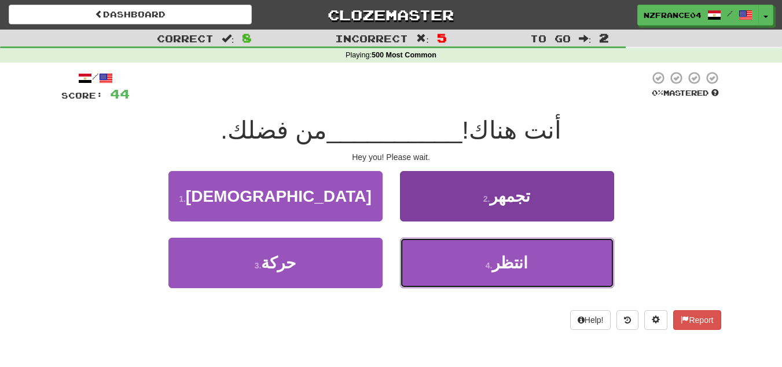
click at [470, 267] on button "4 . انتظر" at bounding box center [507, 262] width 214 height 50
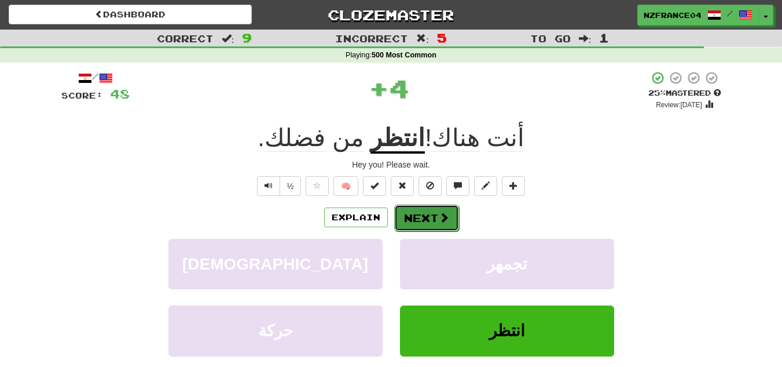
click at [434, 229] on button "Next" at bounding box center [426, 217] width 65 height 27
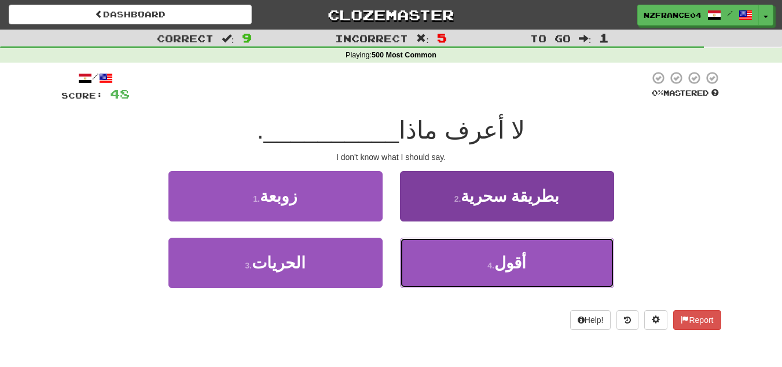
click at [495, 267] on small "4 ." at bounding box center [491, 265] width 7 height 9
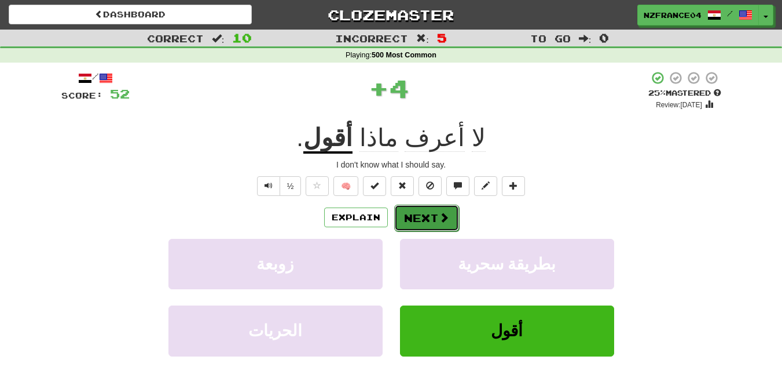
click at [445, 215] on span at bounding box center [444, 217] width 10 height 10
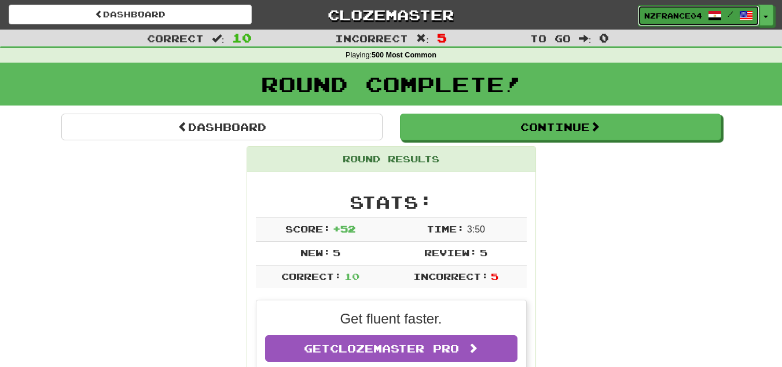
click at [714, 12] on span at bounding box center [715, 16] width 14 height 14
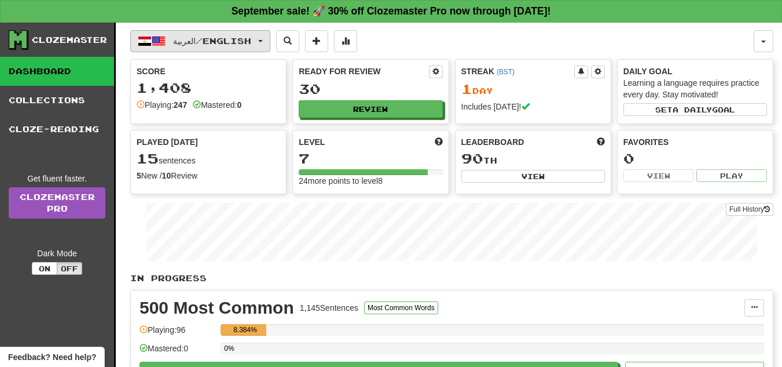
click at [263, 33] on button "العربية / English" at bounding box center [200, 41] width 140 height 22
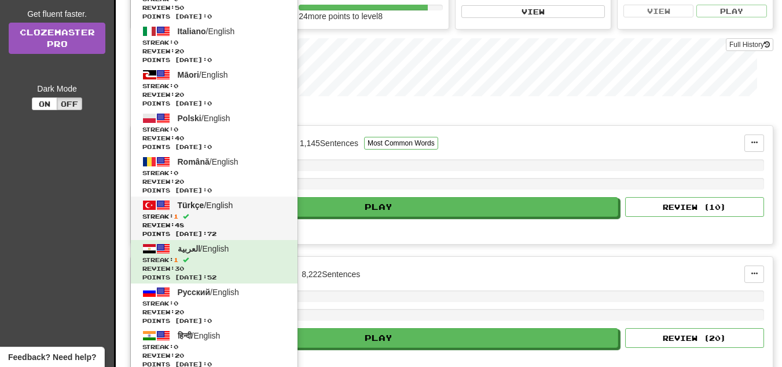
scroll to position [290, 0]
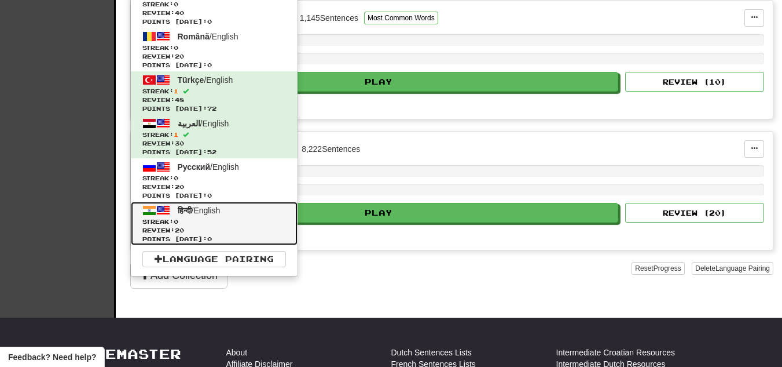
click at [214, 211] on span "हिन्दी / English" at bounding box center [199, 210] width 43 height 9
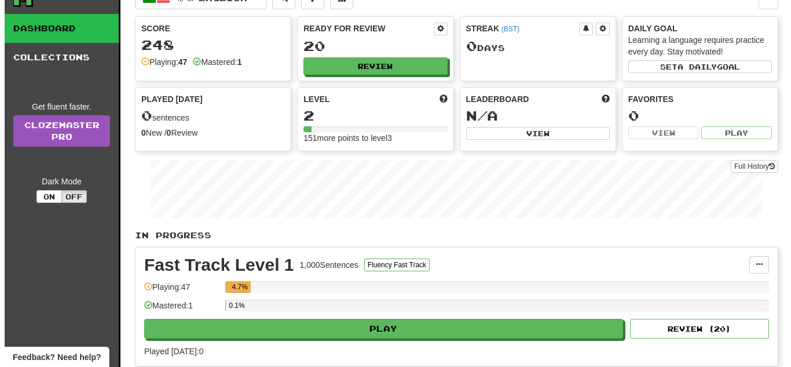
scroll to position [116, 0]
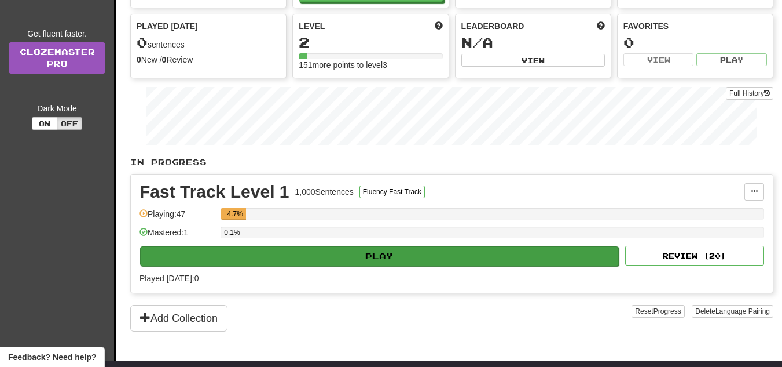
click at [310, 245] on div "Fast Track Level 1 1,000 Sentences Fluency Fast Track Manage Sentences Unpin fr…" at bounding box center [452, 233] width 642 height 118
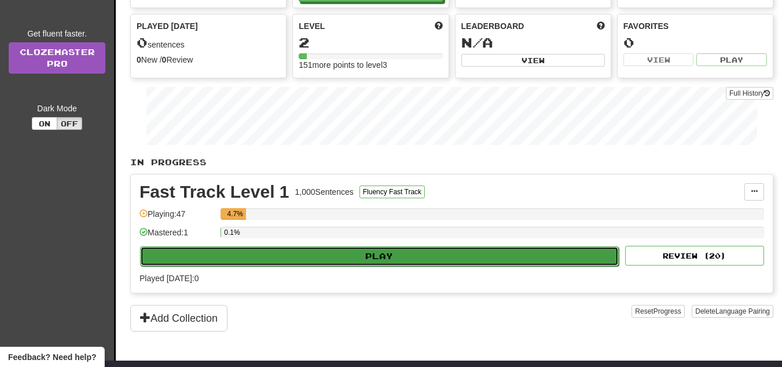
click at [310, 251] on button "Play" at bounding box center [379, 256] width 479 height 20
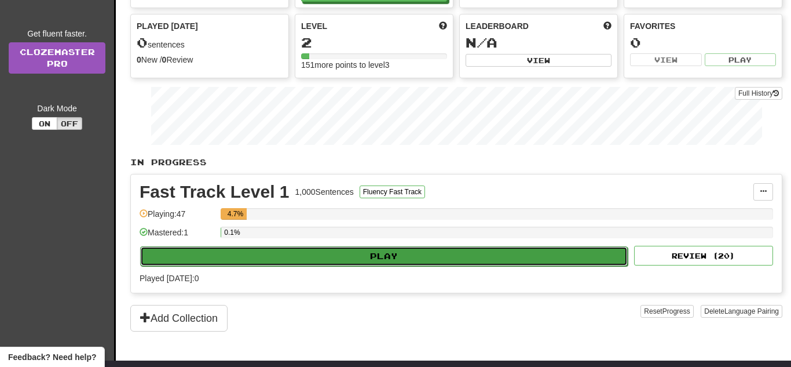
select select "**"
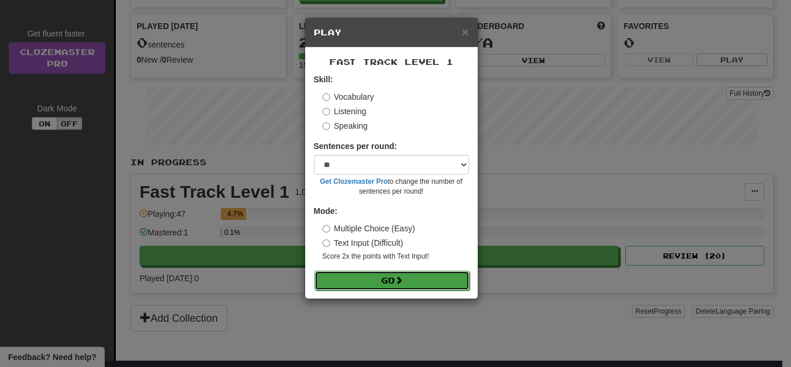
click at [431, 277] on button "Go" at bounding box center [391, 280] width 155 height 20
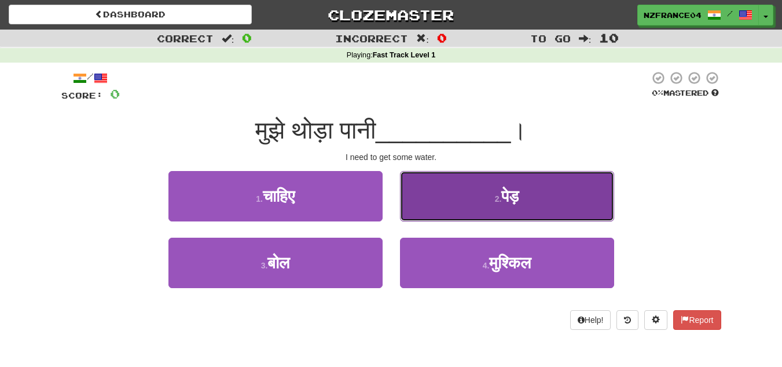
click at [508, 204] on span "पेड़" at bounding box center [510, 196] width 17 height 18
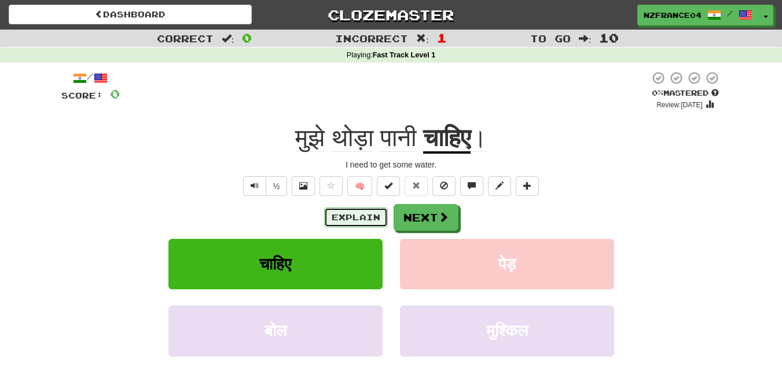
click at [347, 226] on button "Explain" at bounding box center [356, 217] width 64 height 20
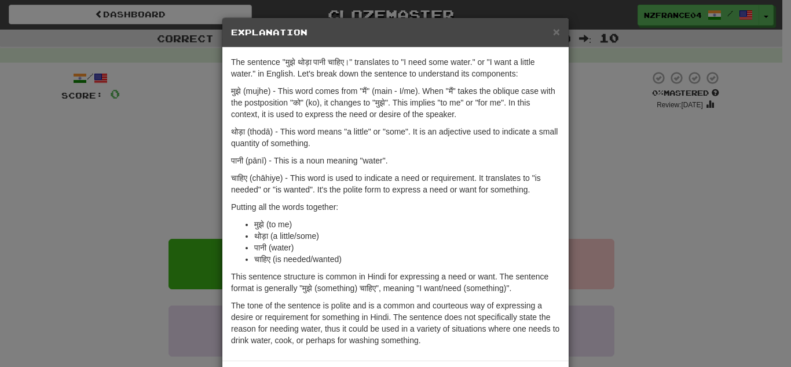
click at [107, 167] on div "× Explanation The sentence "मुझे थोड़ा पानी चाहिए।" translates to "I need some …" at bounding box center [395, 183] width 791 height 367
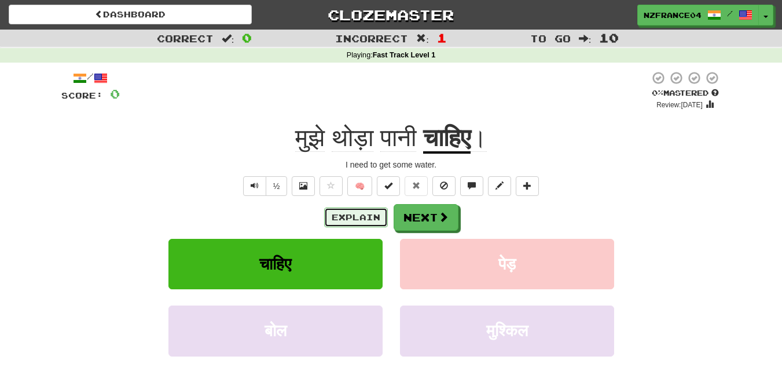
click at [352, 212] on button "Explain" at bounding box center [356, 217] width 64 height 20
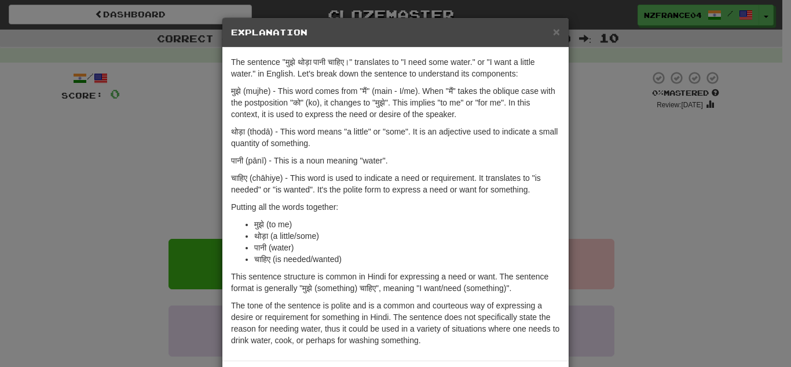
click at [626, 158] on div "× Explanation The sentence "मुझे थोड़ा पानी चाहिए।" translates to "I need some …" at bounding box center [395, 183] width 791 height 367
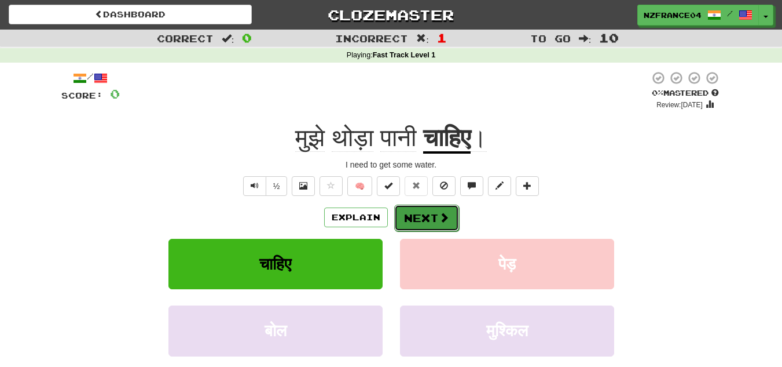
click at [420, 216] on button "Next" at bounding box center [426, 217] width 65 height 27
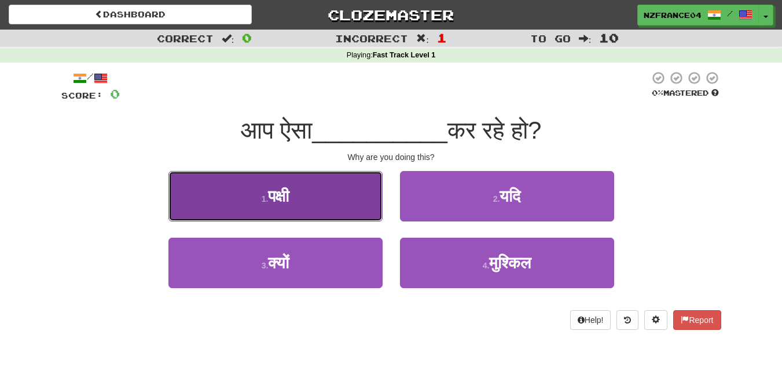
click at [349, 184] on button "1 . पक्षी" at bounding box center [276, 196] width 214 height 50
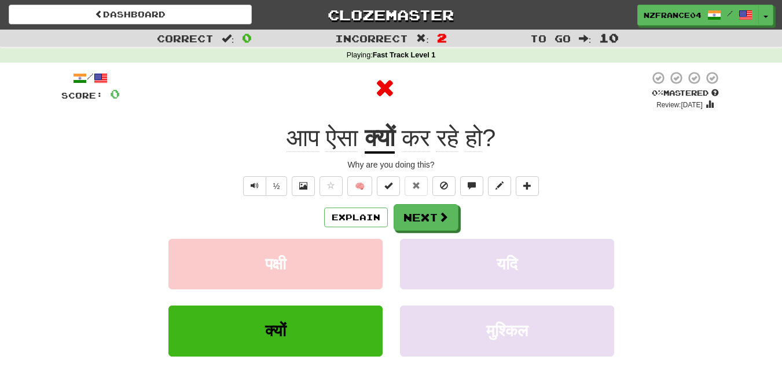
click at [343, 228] on div "Explain Next" at bounding box center [391, 217] width 660 height 27
click at [347, 211] on button "Explain" at bounding box center [356, 217] width 64 height 20
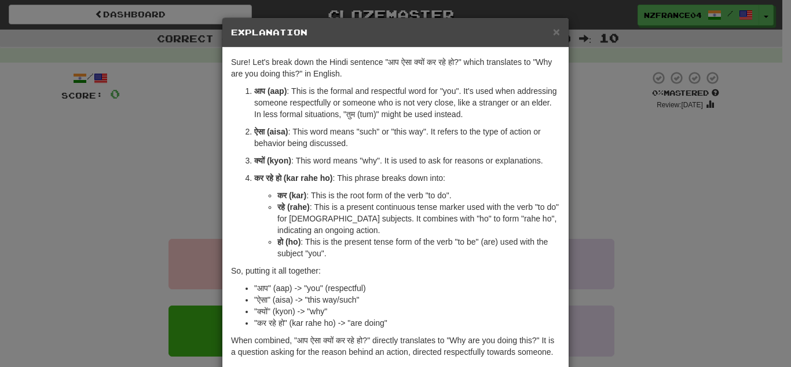
click at [646, 208] on div "× Explanation Sure! Let's break down the Hindi sentence "आप ऐसा क्यों कर रहे हो…" at bounding box center [395, 183] width 791 height 367
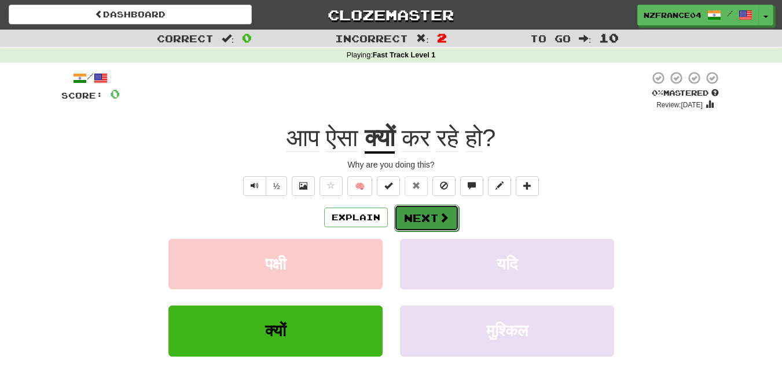
click at [426, 225] on button "Next" at bounding box center [426, 217] width 65 height 27
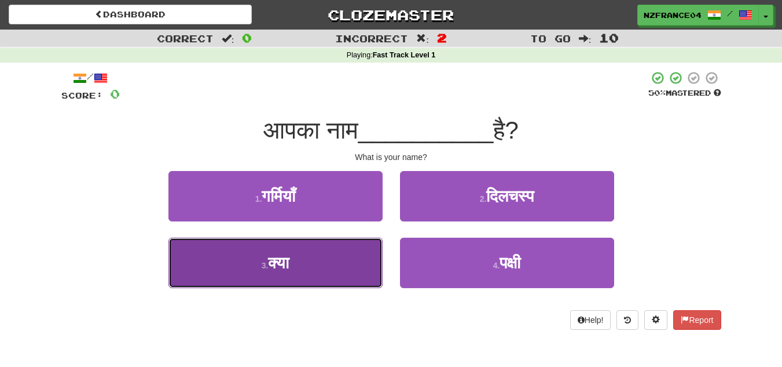
click at [293, 267] on button "3 . क्या" at bounding box center [276, 262] width 214 height 50
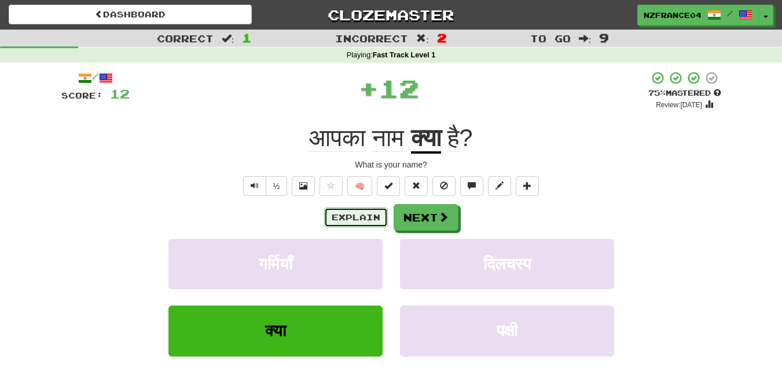
click at [354, 217] on button "Explain" at bounding box center [356, 217] width 64 height 20
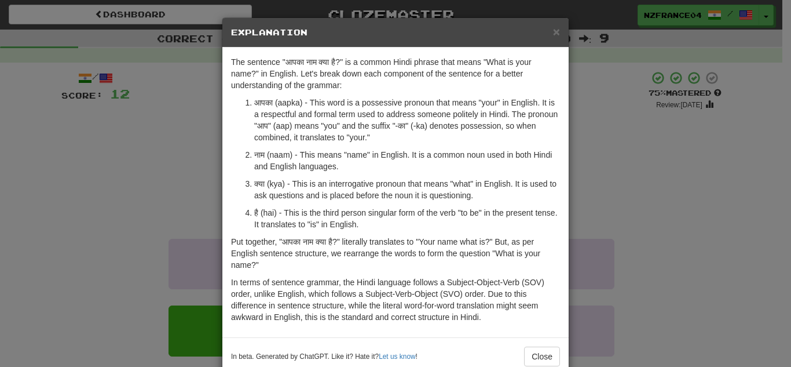
click at [640, 241] on div "× Explanation The sentence "आपका नाम क्या है?" is a common Hindi phrase that me…" at bounding box center [395, 183] width 791 height 367
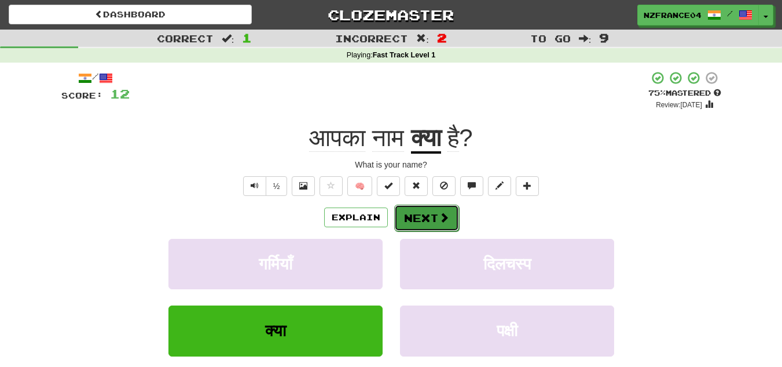
click at [443, 221] on span at bounding box center [444, 217] width 10 height 10
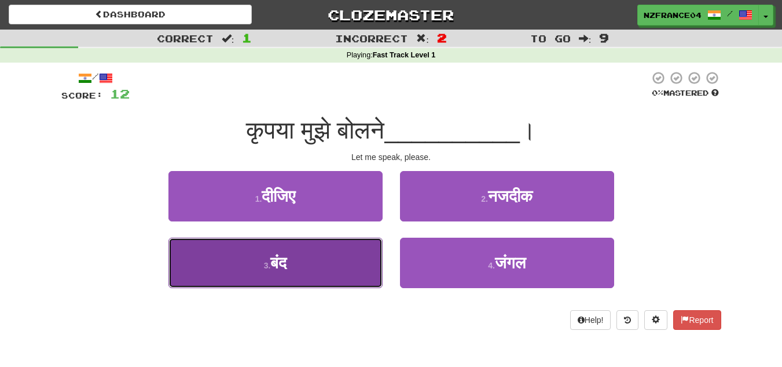
click at [321, 253] on button "3 . बंद" at bounding box center [276, 262] width 214 height 50
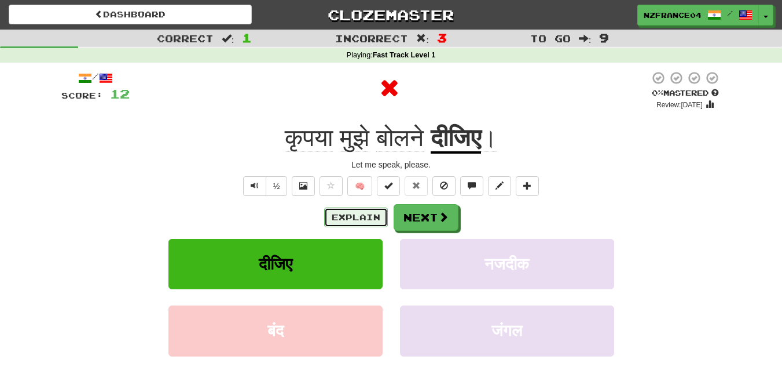
click at [347, 215] on button "Explain" at bounding box center [356, 217] width 64 height 20
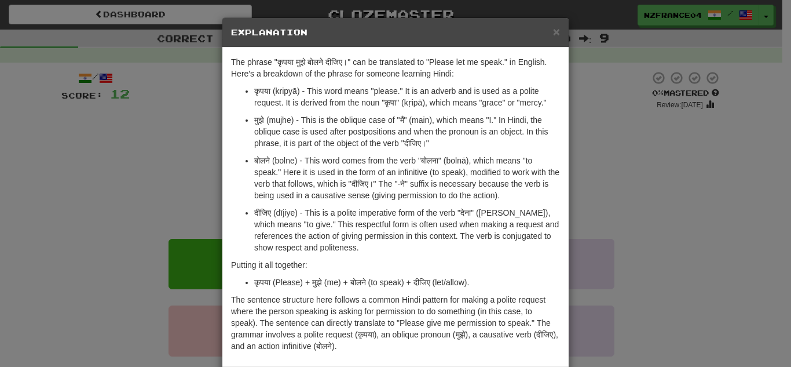
click at [183, 155] on div "× Explanation The phrase "कृपया मुझे बोलने दीजिए।" can be translated to "Please…" at bounding box center [395, 183] width 791 height 367
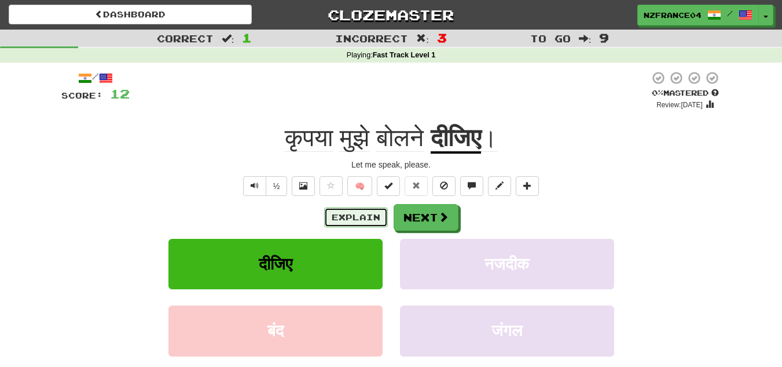
click at [346, 213] on button "Explain" at bounding box center [356, 217] width 64 height 20
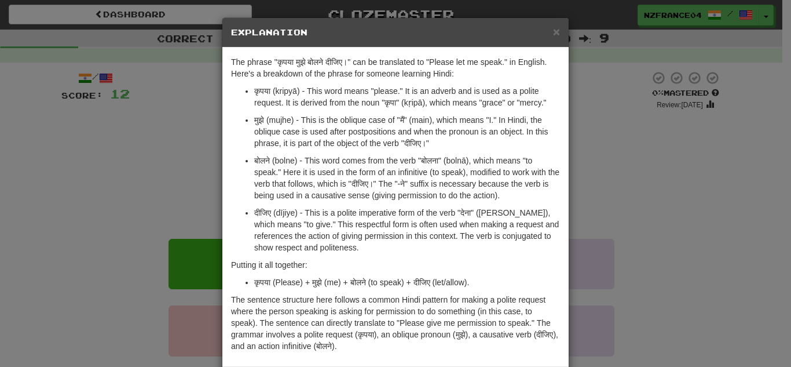
click at [704, 197] on div "× Explanation The phrase "कृपया मुझे बोलने दीजिए।" can be translated to "Please…" at bounding box center [395, 183] width 791 height 367
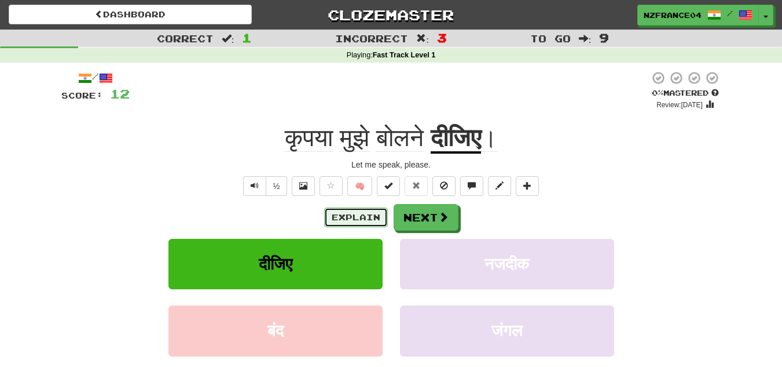
click at [357, 221] on button "Explain" at bounding box center [356, 217] width 64 height 20
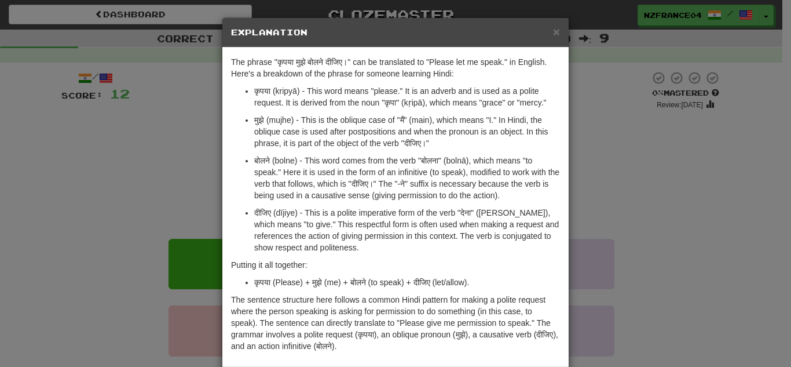
click at [554, 249] on p "दीजिए (dījiye) - This is a polite imperative form of the verb "देना" (denā), wh…" at bounding box center [407, 230] width 306 height 46
click at [673, 233] on div "× Explanation The phrase "कृपया मुझे बोलने दीजिए।" can be translated to "Please…" at bounding box center [395, 183] width 791 height 367
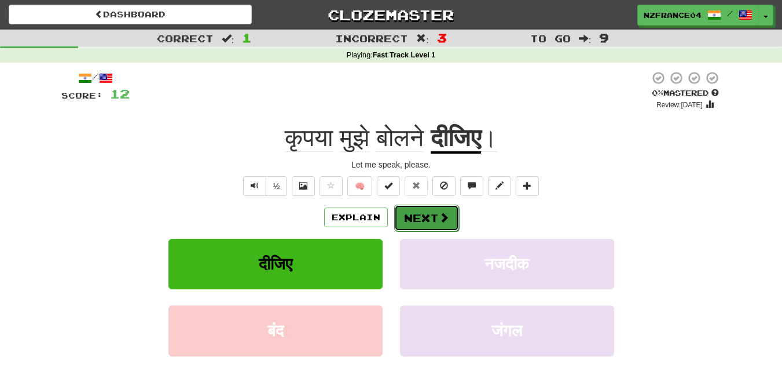
click at [433, 217] on button "Next" at bounding box center [426, 217] width 65 height 27
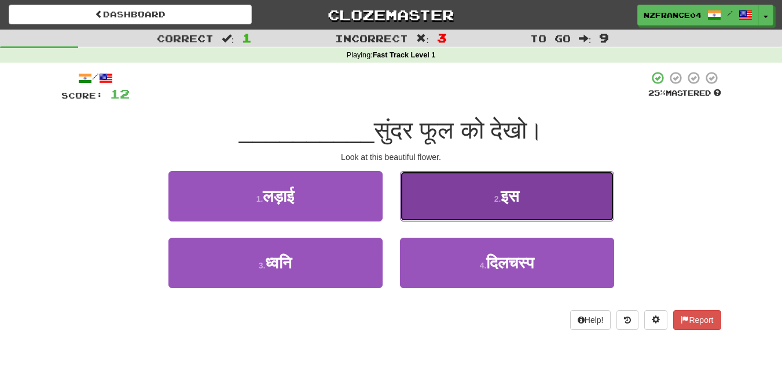
click at [496, 207] on button "2 . इस" at bounding box center [507, 196] width 214 height 50
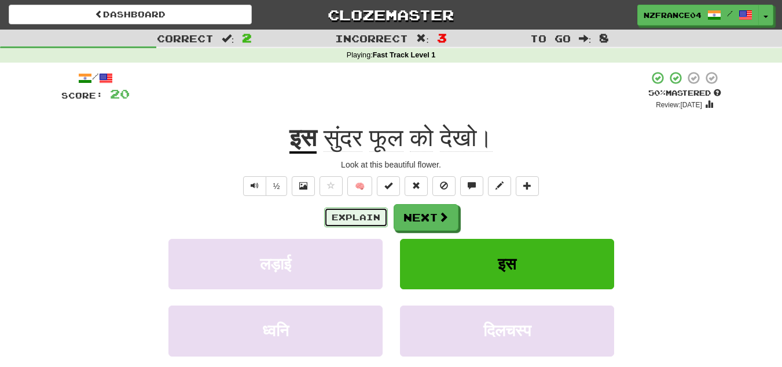
click at [368, 219] on button "Explain" at bounding box center [356, 217] width 64 height 20
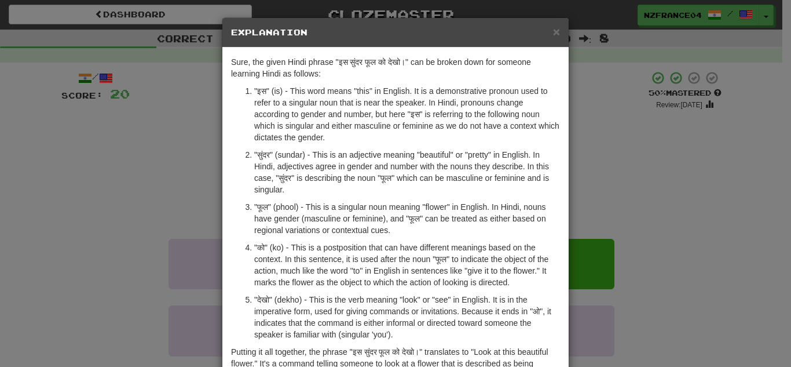
click at [624, 155] on div "× Explanation Sure, the given Hindi phrase "इस सुंदर फूल को देखो।" can be broke…" at bounding box center [395, 183] width 791 height 367
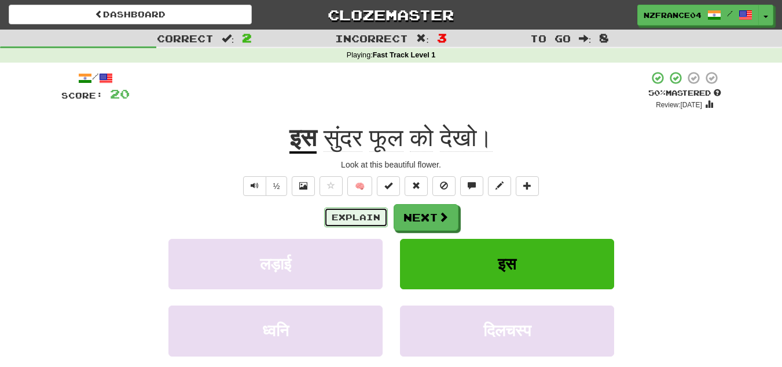
click at [346, 218] on button "Explain" at bounding box center [356, 217] width 64 height 20
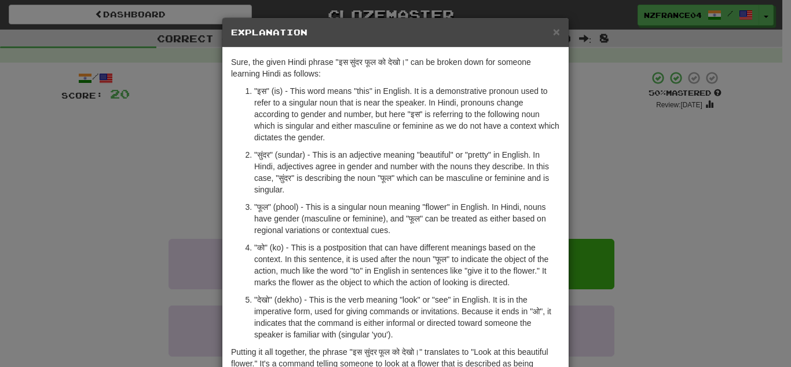
click at [627, 175] on div "× Explanation Sure, the given Hindi phrase "इस सुंदर फूल को देखो।" can be broke…" at bounding box center [395, 183] width 791 height 367
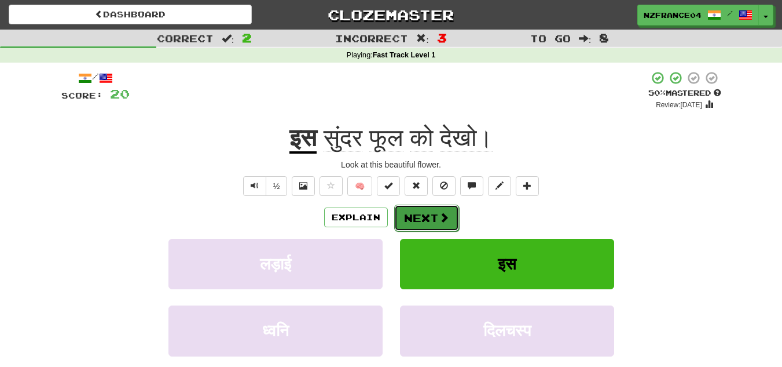
click at [444, 224] on button "Next" at bounding box center [426, 217] width 65 height 27
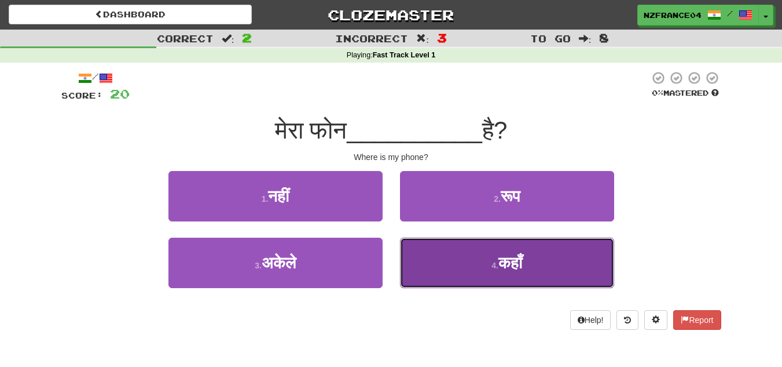
click at [534, 268] on button "4 . कहाँ" at bounding box center [507, 262] width 214 height 50
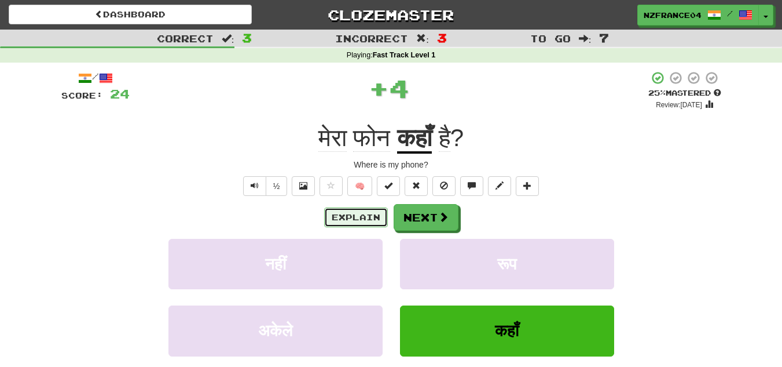
click at [346, 213] on button "Explain" at bounding box center [356, 217] width 64 height 20
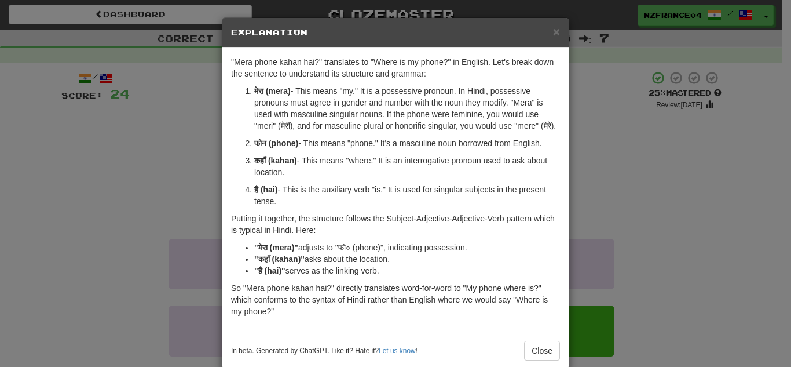
click at [648, 237] on div "× Explanation "Mera phone kahan hai?" translates to "Where is my phone?" in Eng…" at bounding box center [395, 183] width 791 height 367
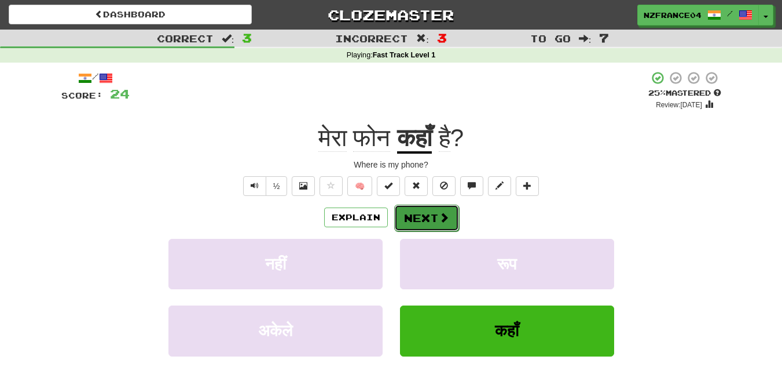
click at [434, 221] on button "Next" at bounding box center [426, 217] width 65 height 27
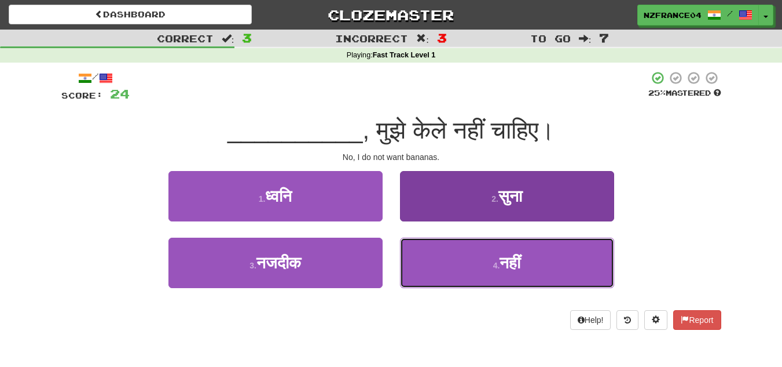
click at [542, 267] on button "4 . नहीं" at bounding box center [507, 262] width 214 height 50
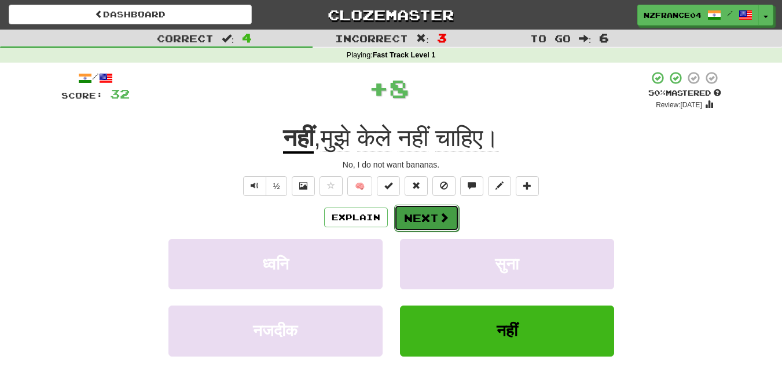
click at [417, 218] on button "Next" at bounding box center [426, 217] width 65 height 27
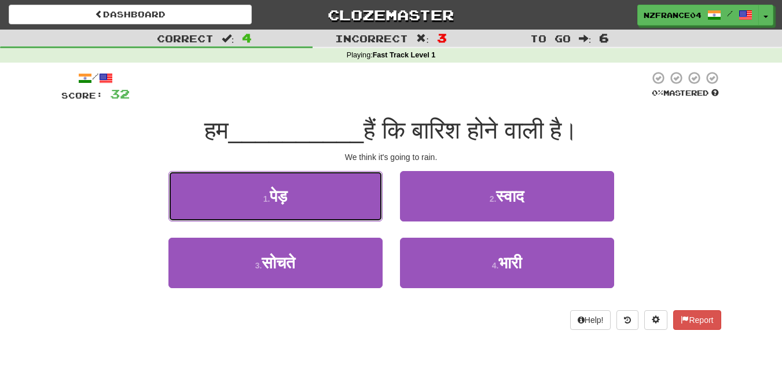
click at [199, 187] on button "1 . पेड़" at bounding box center [276, 196] width 214 height 50
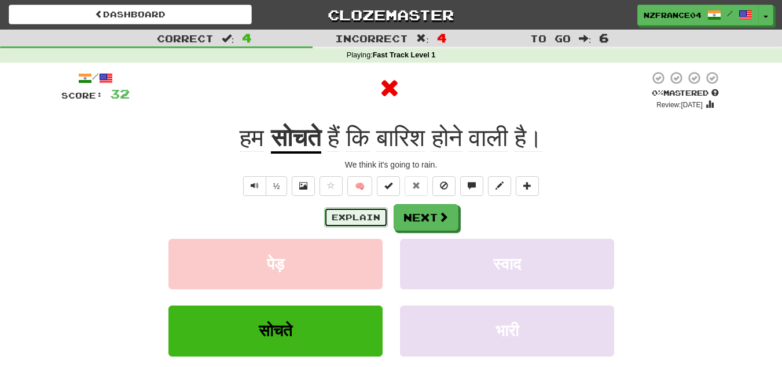
click at [370, 212] on button "Explain" at bounding box center [356, 217] width 64 height 20
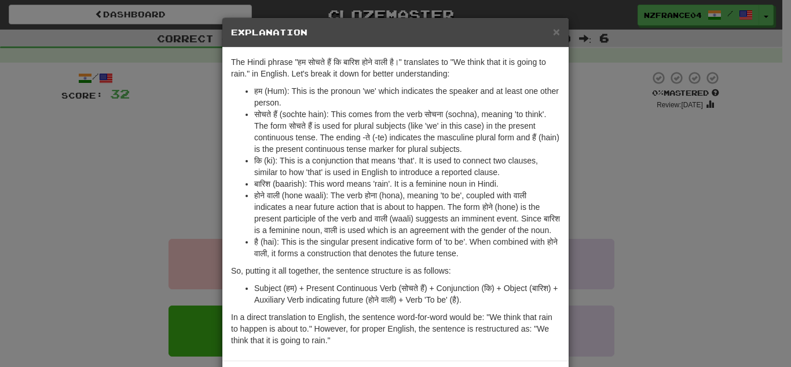
click at [645, 188] on div "× Explanation The Hindi phrase "हम सोचते हैं कि बारिश होने वाली है।" translates…" at bounding box center [395, 183] width 791 height 367
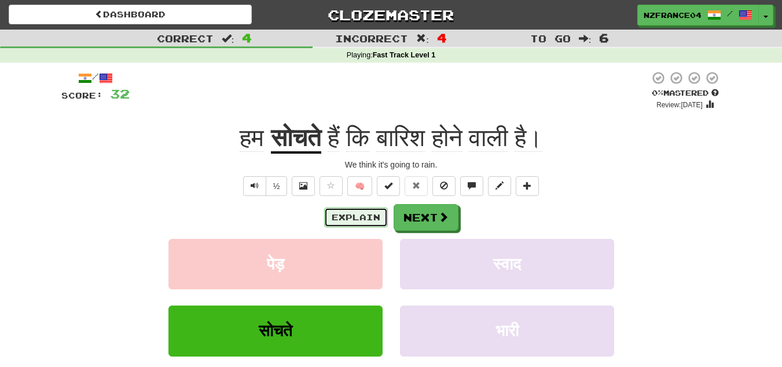
click at [360, 215] on button "Explain" at bounding box center [356, 217] width 64 height 20
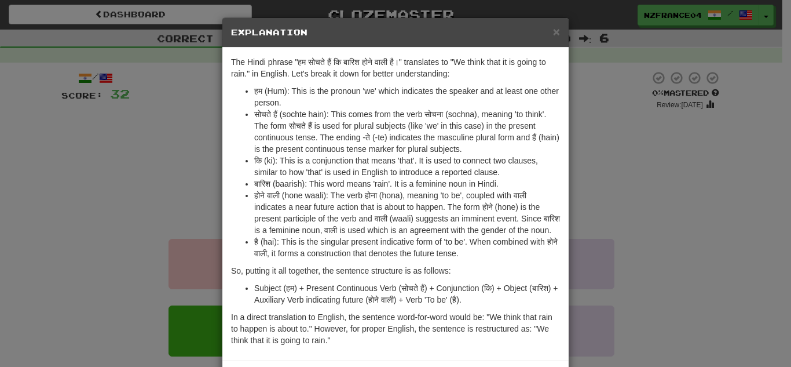
click at [723, 251] on div "× Explanation The Hindi phrase "हम सोचते हैं कि बारिश होने वाली है।" translates…" at bounding box center [395, 183] width 791 height 367
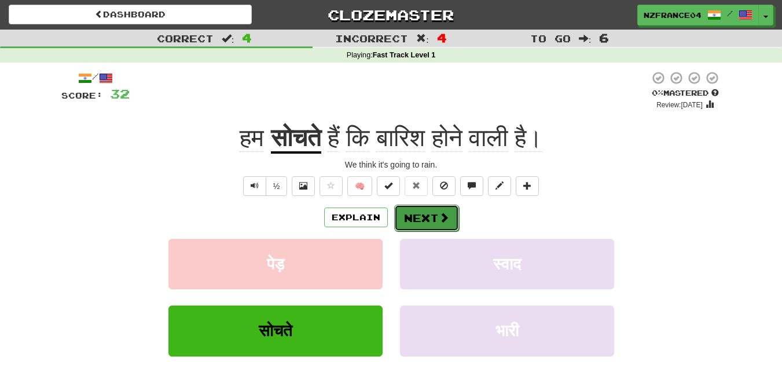
click at [415, 206] on button "Next" at bounding box center [426, 217] width 65 height 27
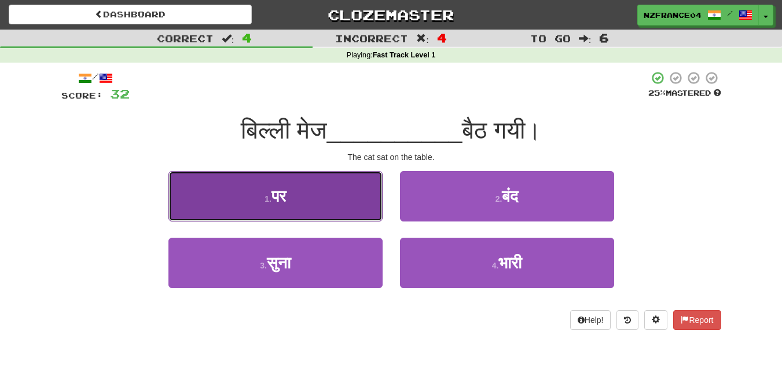
click at [281, 206] on button "1 . पर" at bounding box center [276, 196] width 214 height 50
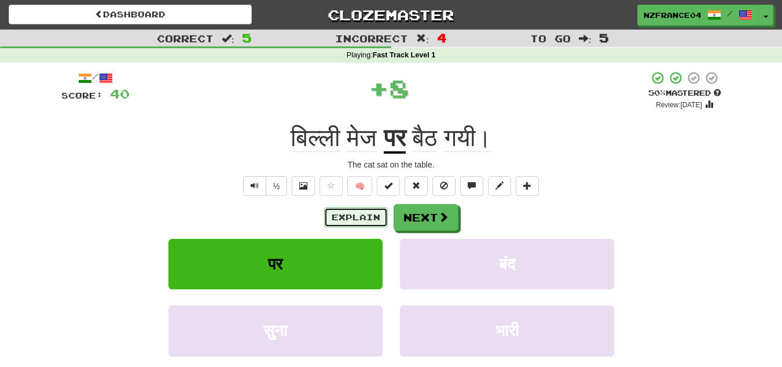
click at [354, 218] on button "Explain" at bounding box center [356, 217] width 64 height 20
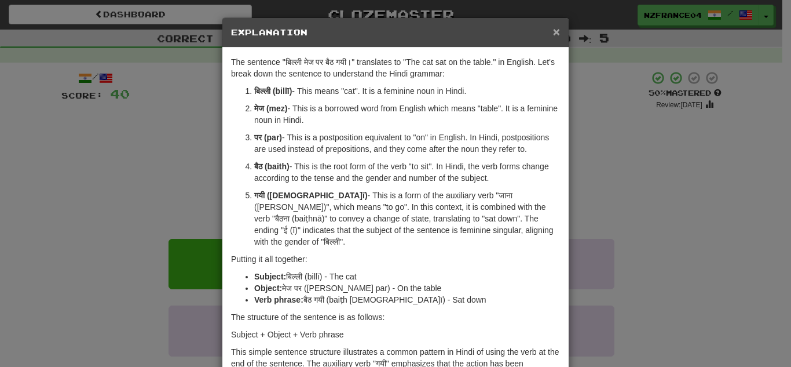
click at [553, 34] on span "×" at bounding box center [556, 31] width 7 height 13
